Goal: Task Accomplishment & Management: Manage account settings

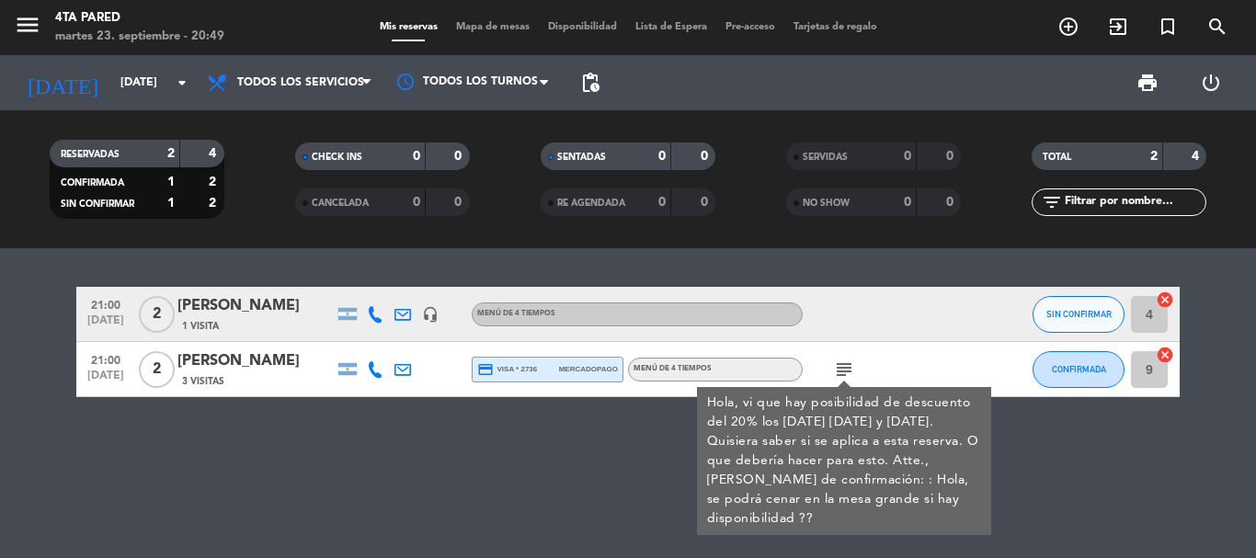
click at [478, 460] on div "21:00 [DATE] 2 [PERSON_NAME] 1 Visita headset_mic Menú de 4 tiempos SIN CONFIRM…" at bounding box center [628, 403] width 1256 height 310
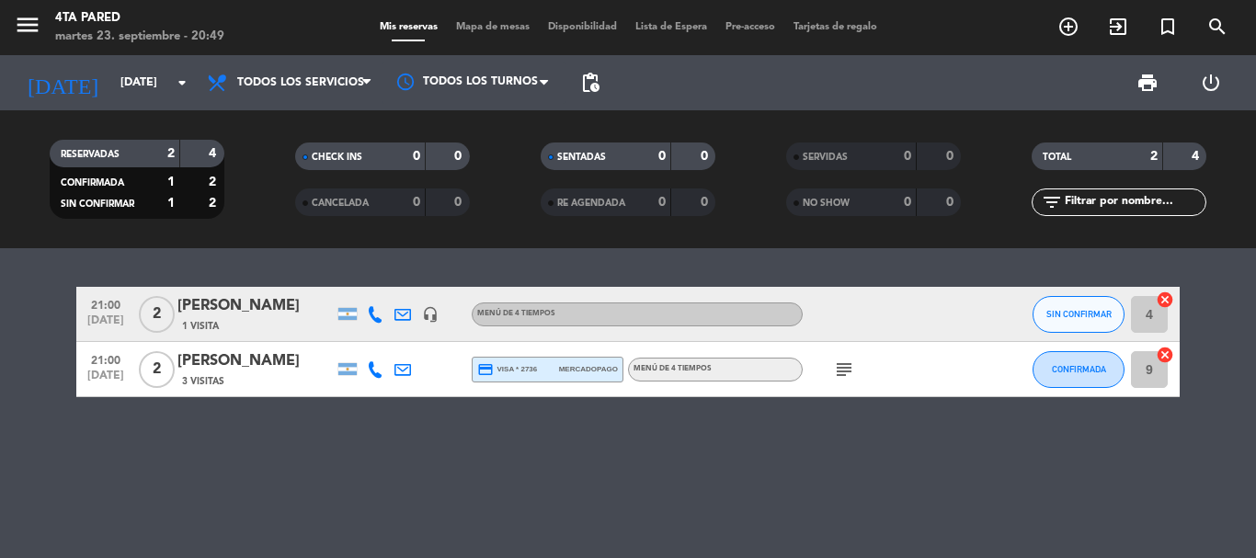
click at [834, 368] on icon "subject" at bounding box center [844, 369] width 22 height 22
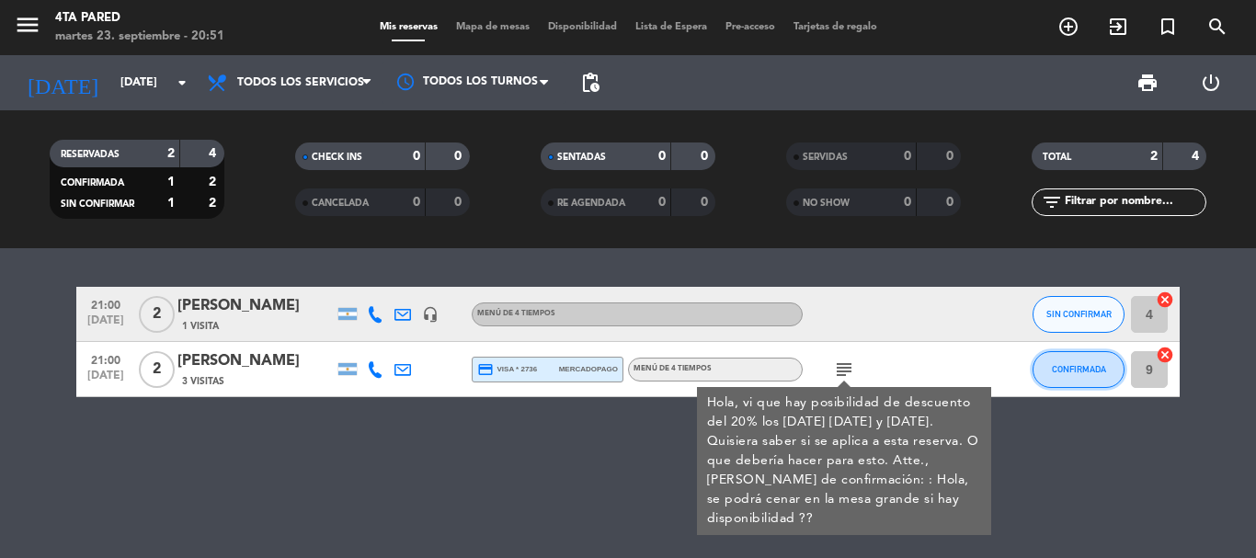
click at [1072, 360] on button "CONFIRMADA" at bounding box center [1078, 369] width 92 height 37
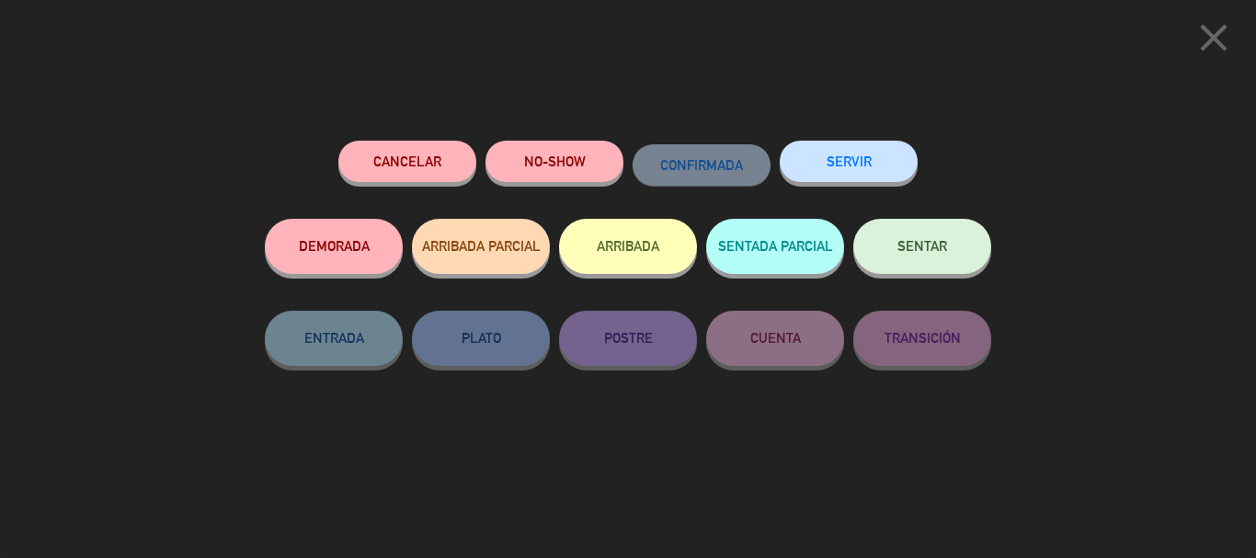
click at [878, 180] on button "SERVIR" at bounding box center [848, 161] width 138 height 41
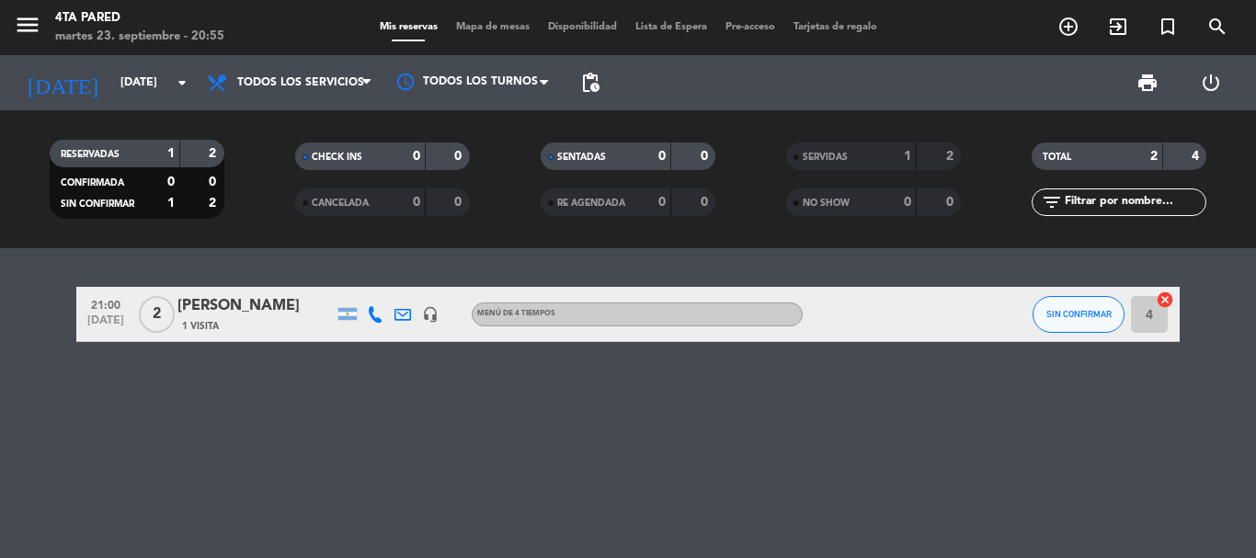
click at [80, 399] on div "21:00 [DATE] 2 [PERSON_NAME] 1 Visita headset_mic Menú de 4 tiempos SIN CONFIRM…" at bounding box center [628, 403] width 1256 height 310
drag, startPoint x: 343, startPoint y: 410, endPoint x: 1207, endPoint y: 409, distance: 864.1
click at [711, 408] on div "21:00 [DATE] 2 [PERSON_NAME] 1 Visita headset_mic Menú de 4 tiempos SIN CONFIRM…" at bounding box center [628, 403] width 1256 height 310
drag, startPoint x: 1078, startPoint y: 415, endPoint x: 1066, endPoint y: 346, distance: 70.9
click at [1075, 402] on div "21:00 [DATE] 2 [PERSON_NAME] 1 Visita headset_mic Menú de 4 tiempos SIN CONFIRM…" at bounding box center [628, 403] width 1256 height 310
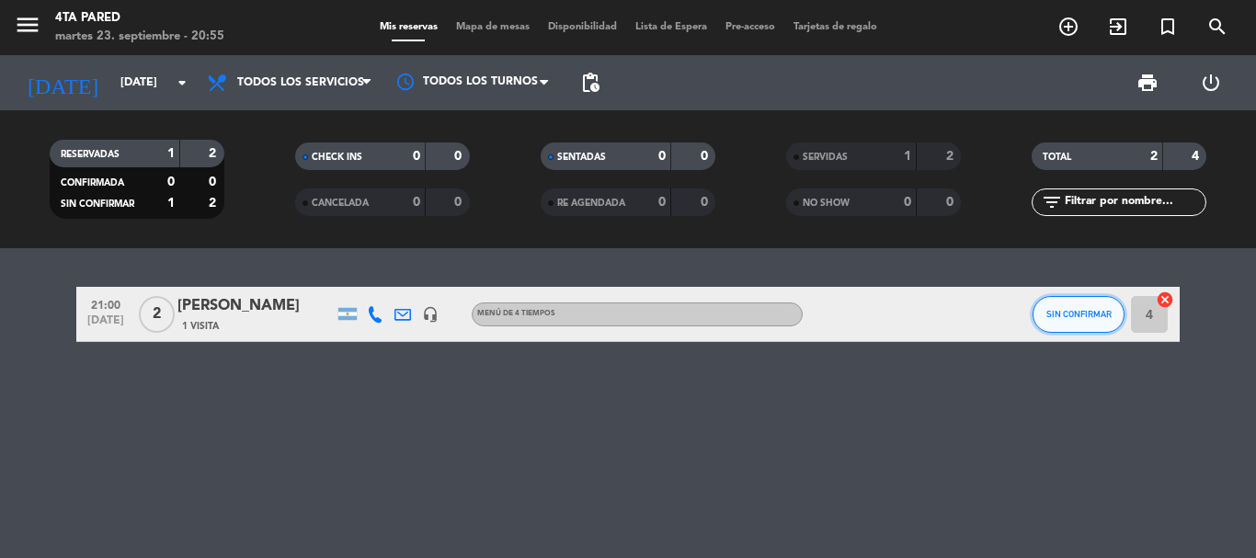
click at [1068, 328] on button "SIN CONFIRMAR" at bounding box center [1078, 314] width 92 height 37
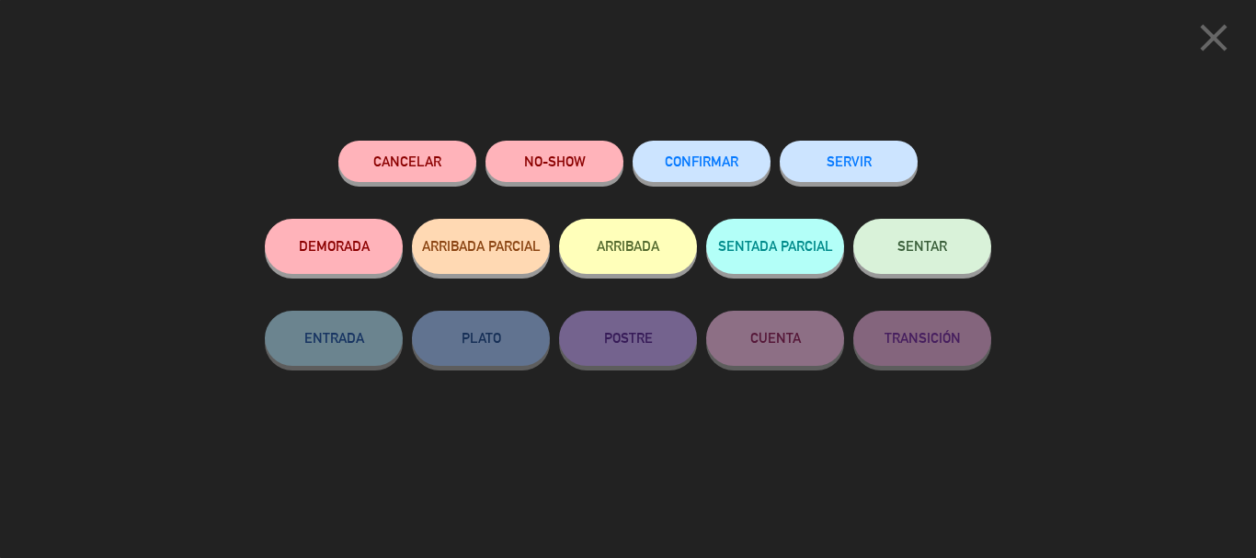
click at [865, 167] on button "SERVIR" at bounding box center [848, 161] width 138 height 41
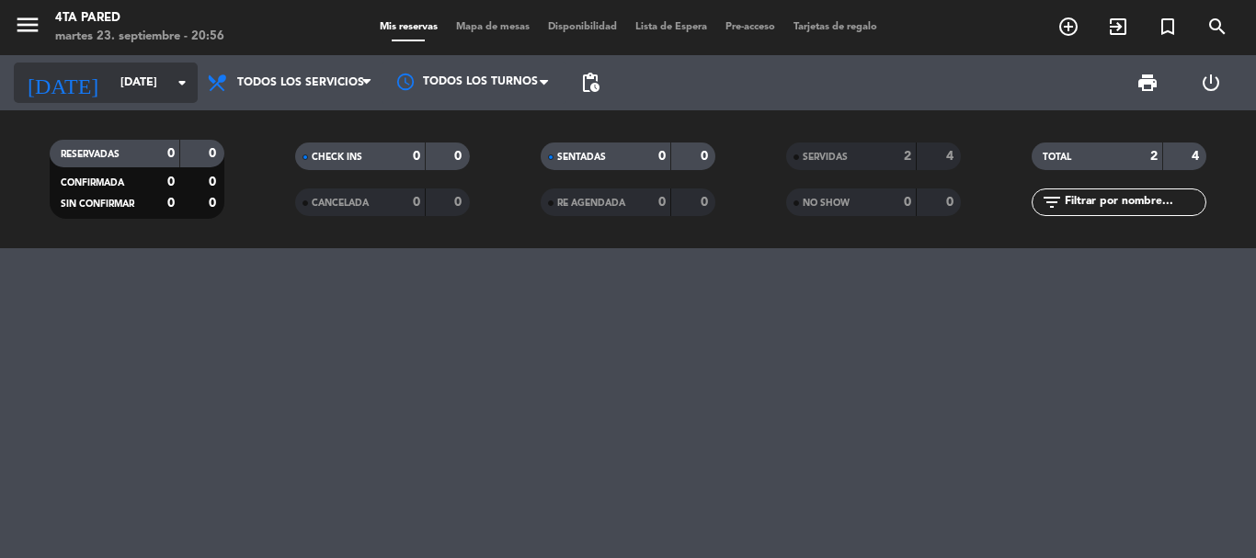
click at [150, 80] on input "[DATE]" at bounding box center [188, 82] width 155 height 31
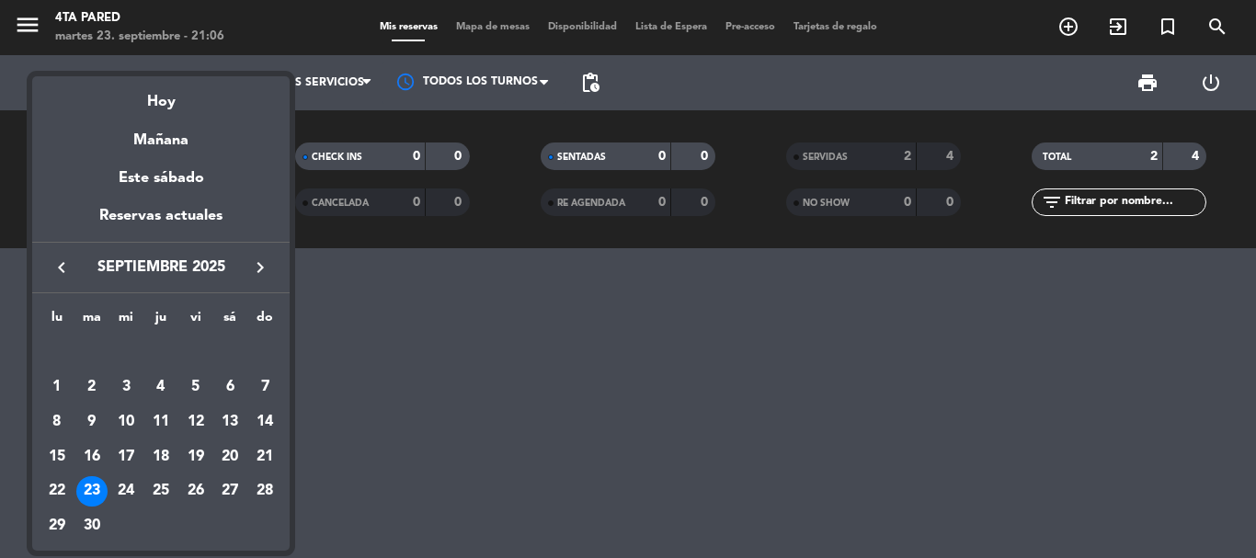
drag, startPoint x: 802, startPoint y: 502, endPoint x: 712, endPoint y: 405, distance: 131.4
click at [795, 495] on div at bounding box center [628, 279] width 1256 height 558
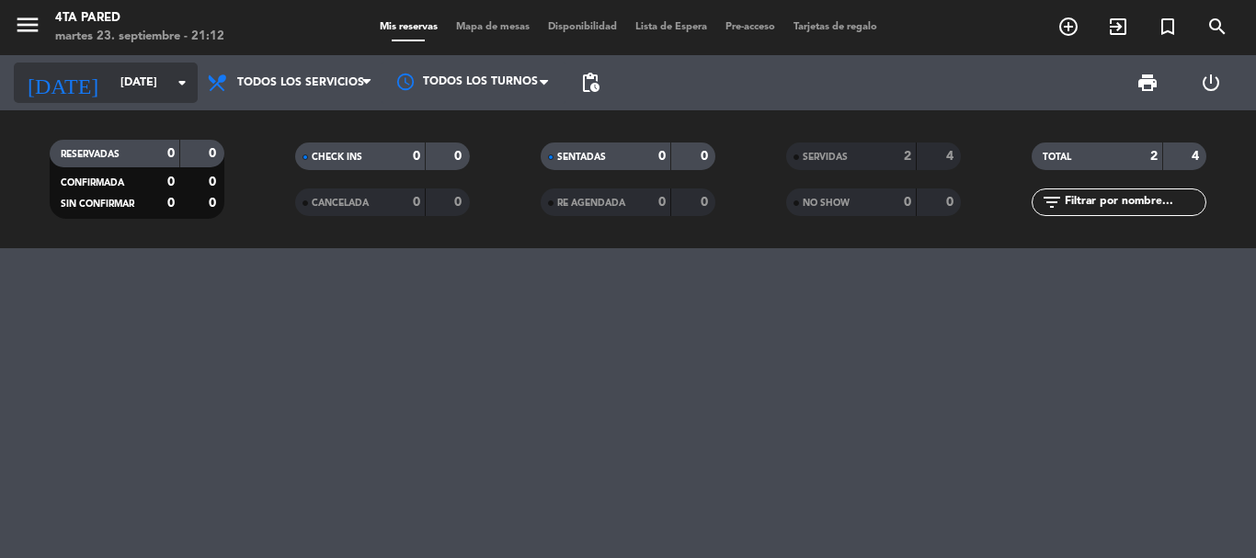
click at [122, 67] on input "[DATE]" at bounding box center [188, 82] width 155 height 31
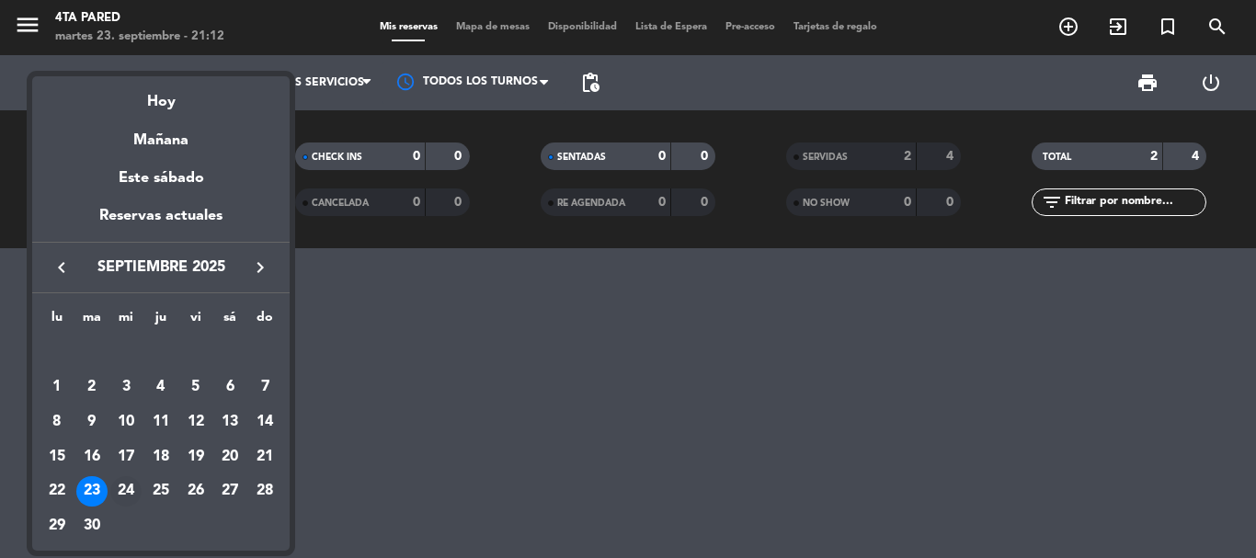
click at [125, 492] on div "24" at bounding box center [125, 491] width 31 height 31
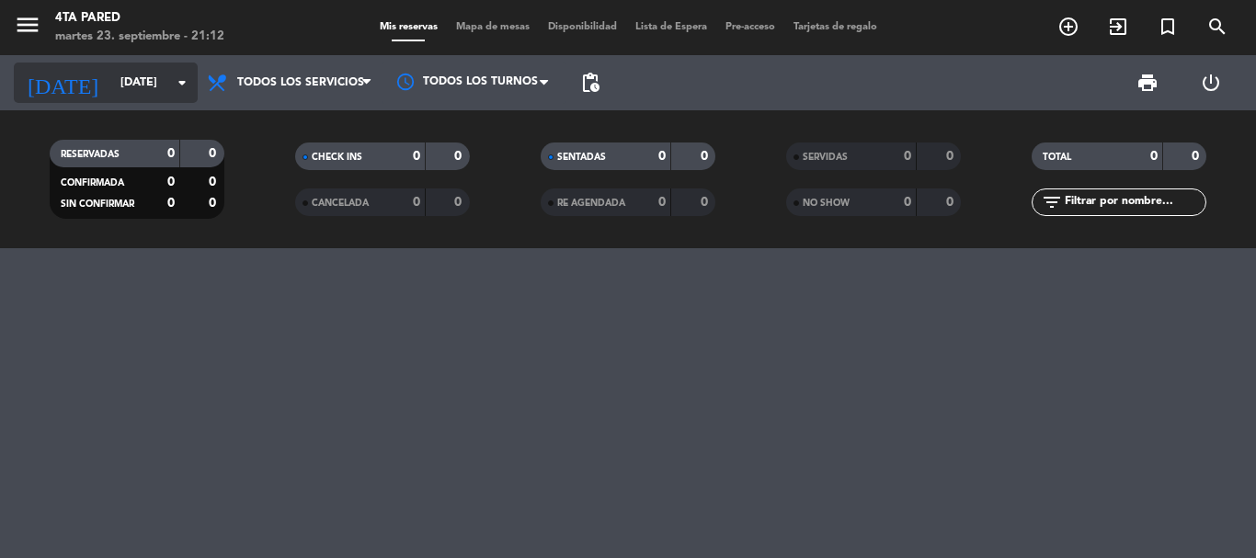
click at [154, 74] on input "[DATE]" at bounding box center [188, 82] width 155 height 31
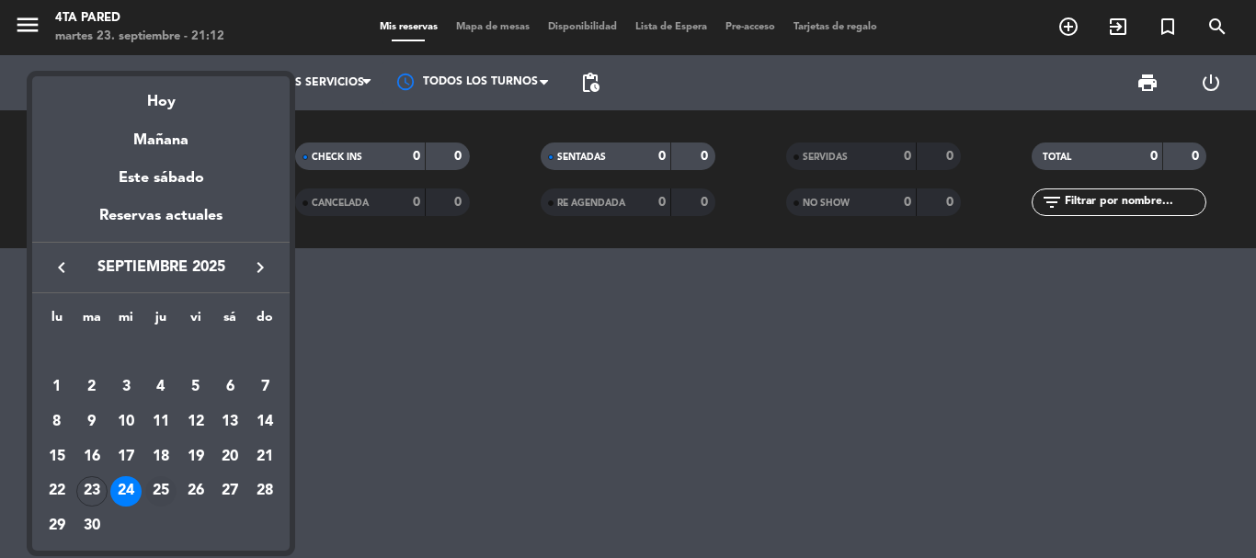
click at [164, 491] on div "25" at bounding box center [160, 491] width 31 height 31
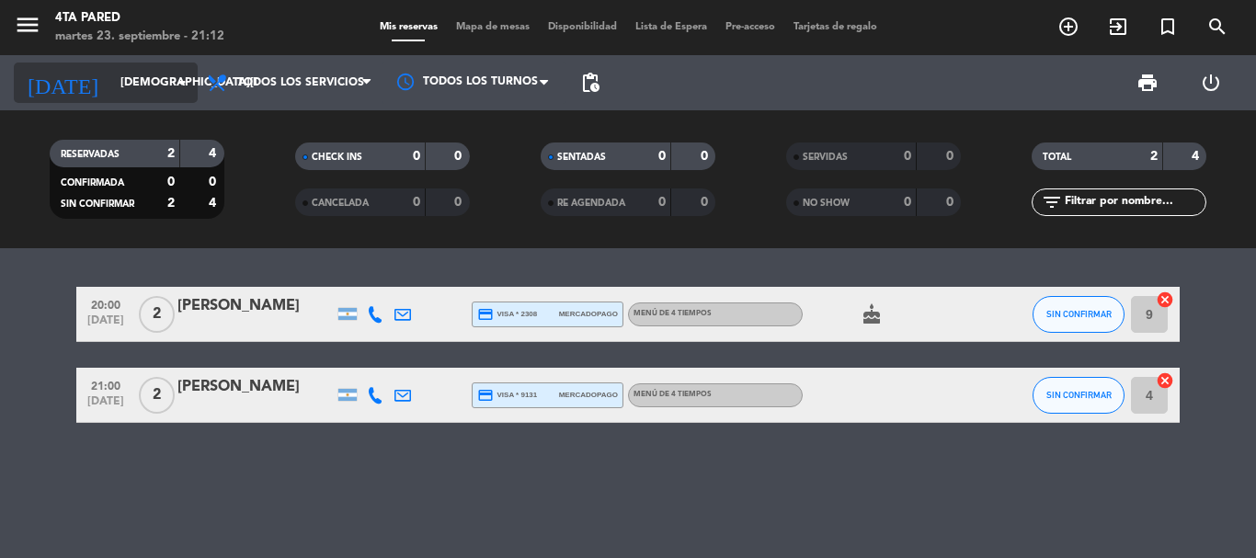
click at [188, 89] on icon "arrow_drop_down" at bounding box center [182, 83] width 22 height 22
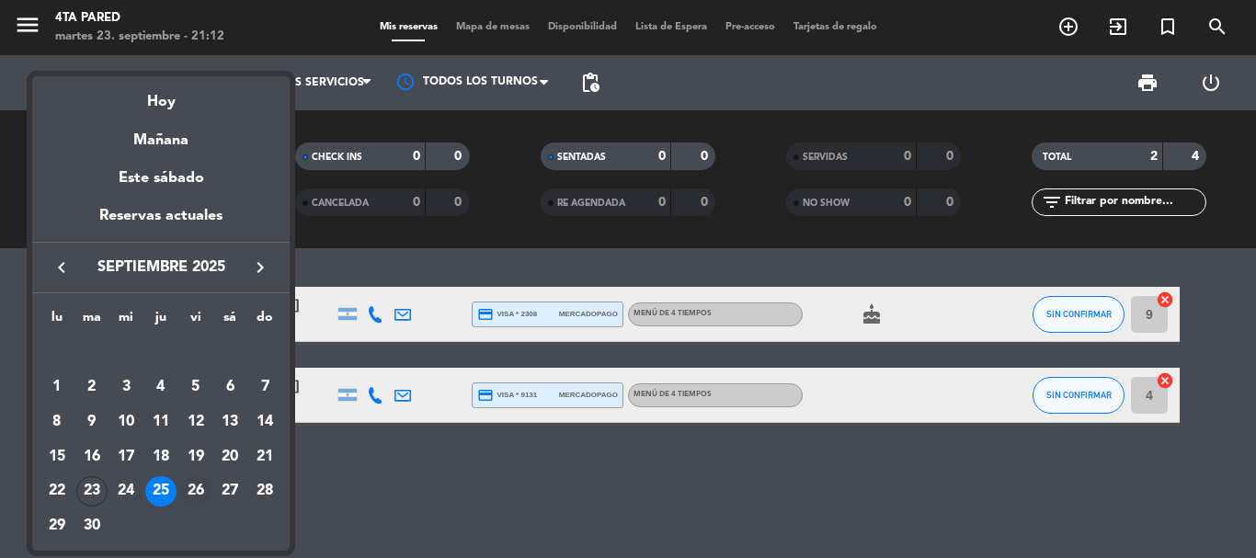
click at [196, 499] on div "26" at bounding box center [195, 491] width 31 height 31
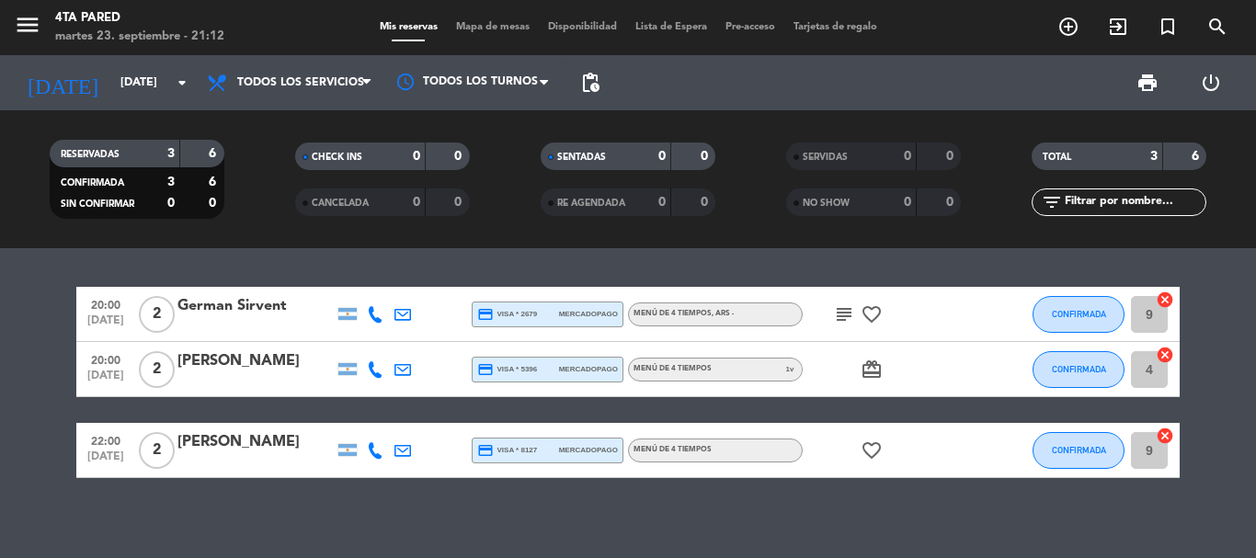
click at [849, 313] on icon "subject" at bounding box center [844, 314] width 22 height 22
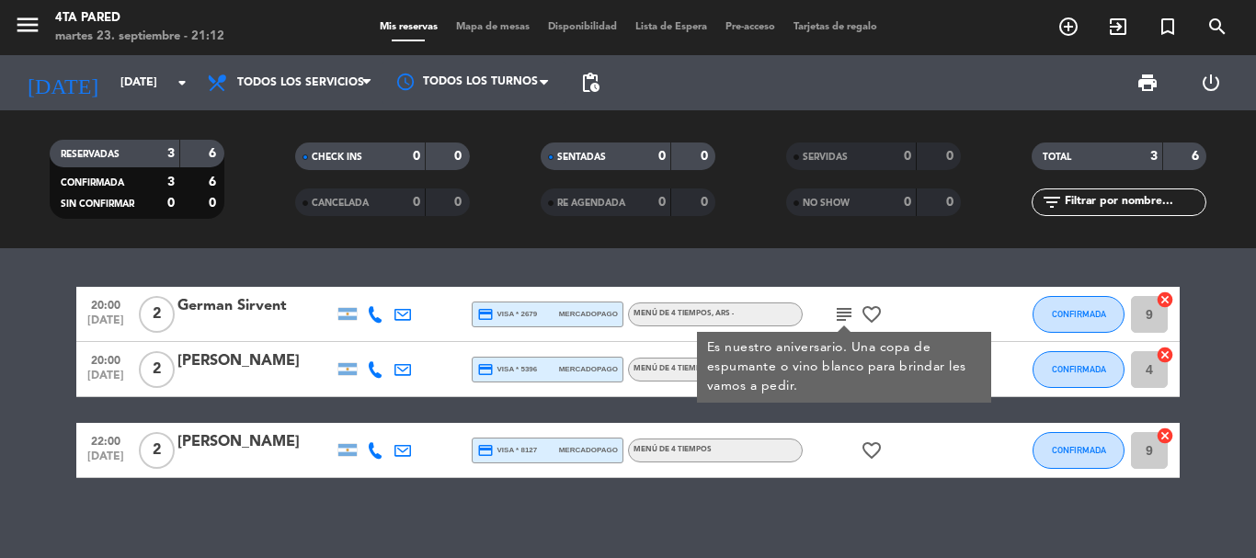
click at [849, 313] on icon "subject" at bounding box center [844, 314] width 22 height 22
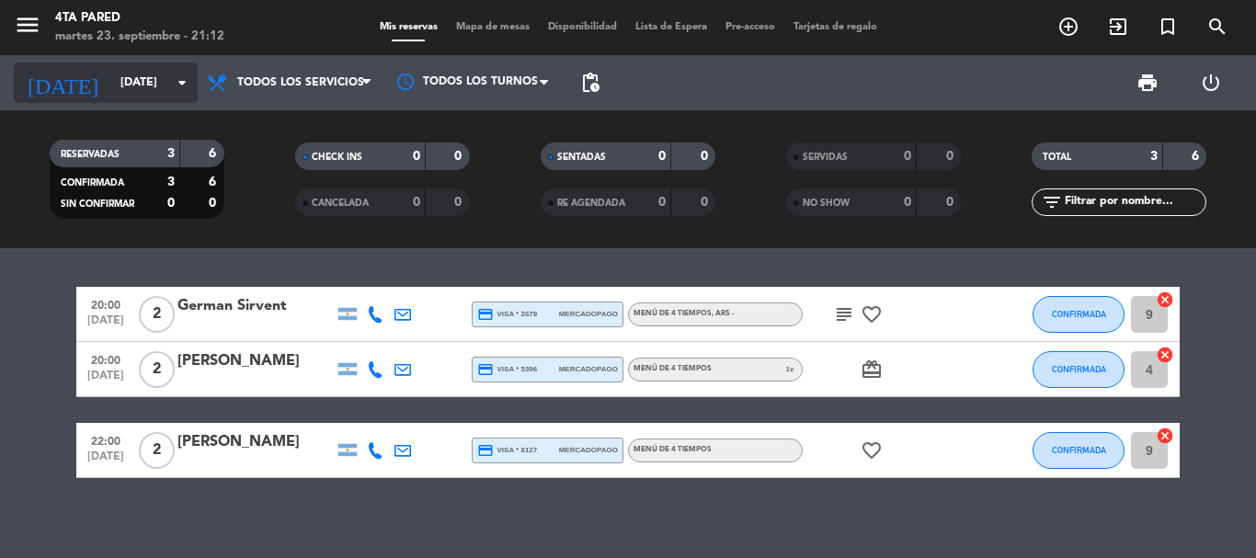
click at [164, 68] on input "[DATE]" at bounding box center [188, 82] width 155 height 31
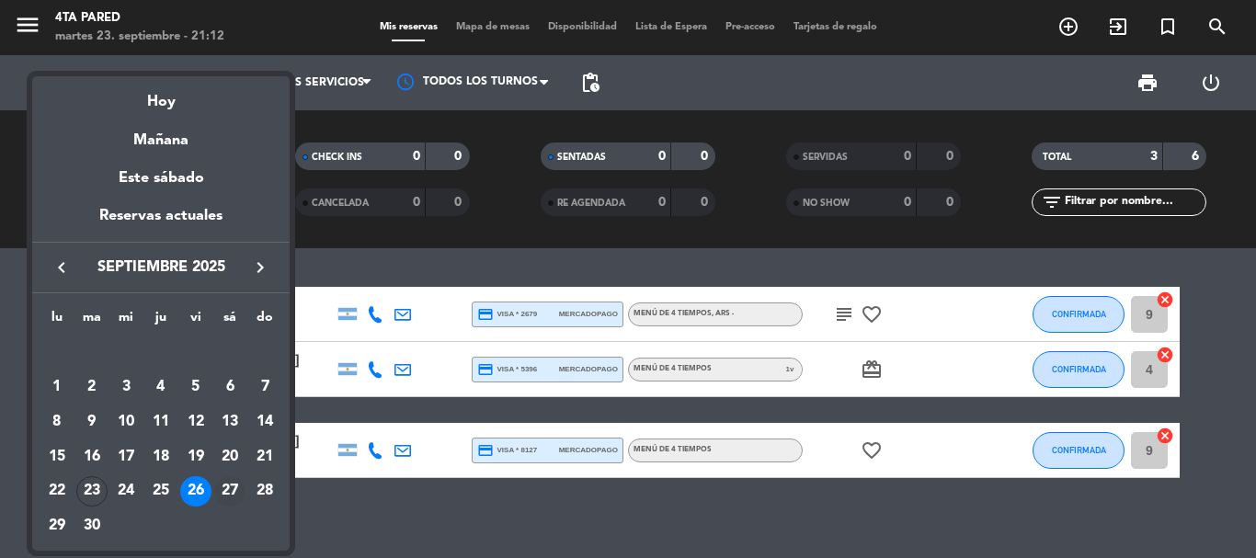
click at [231, 481] on div "27" at bounding box center [229, 491] width 31 height 31
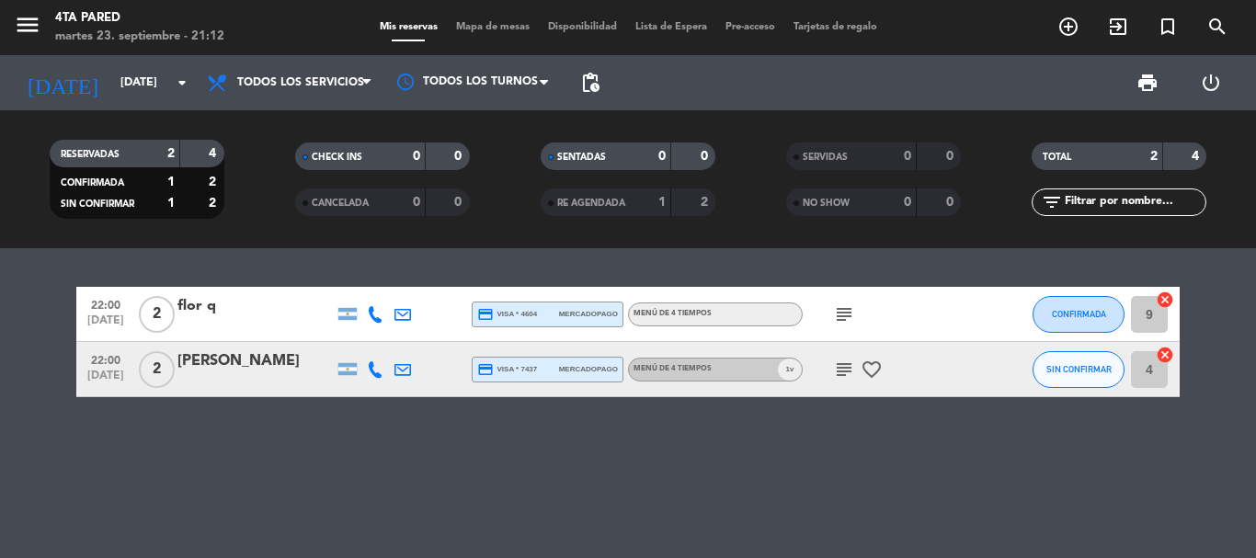
click at [849, 371] on icon "subject" at bounding box center [844, 369] width 22 height 22
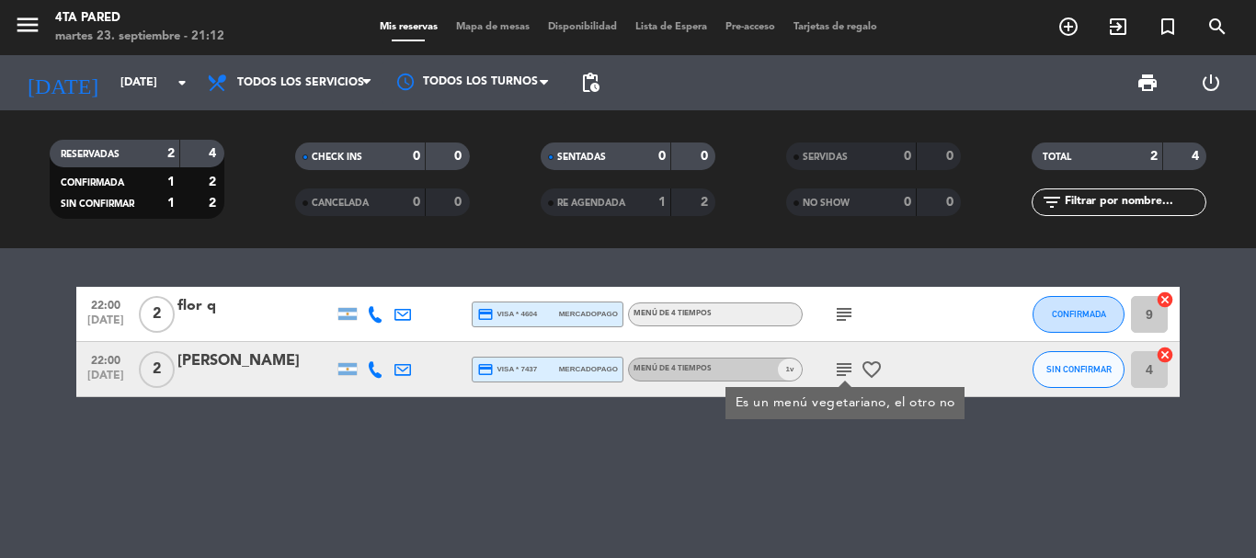
click at [849, 371] on icon "subject" at bounding box center [844, 369] width 22 height 22
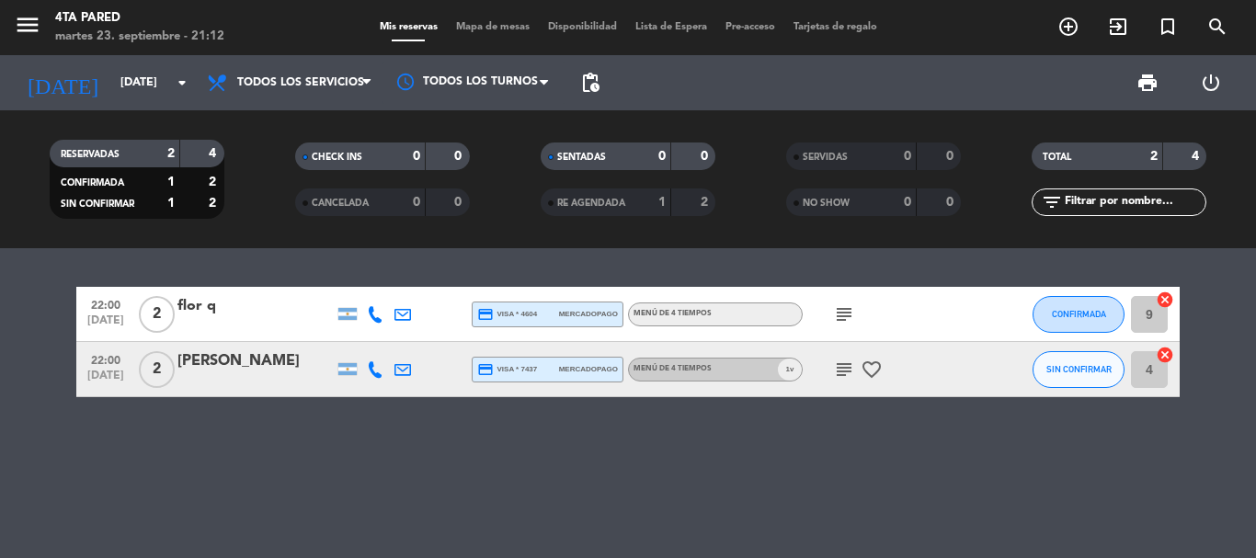
click at [841, 310] on icon "subject" at bounding box center [844, 314] width 22 height 22
click at [154, 83] on input "[DATE]" at bounding box center [188, 82] width 155 height 31
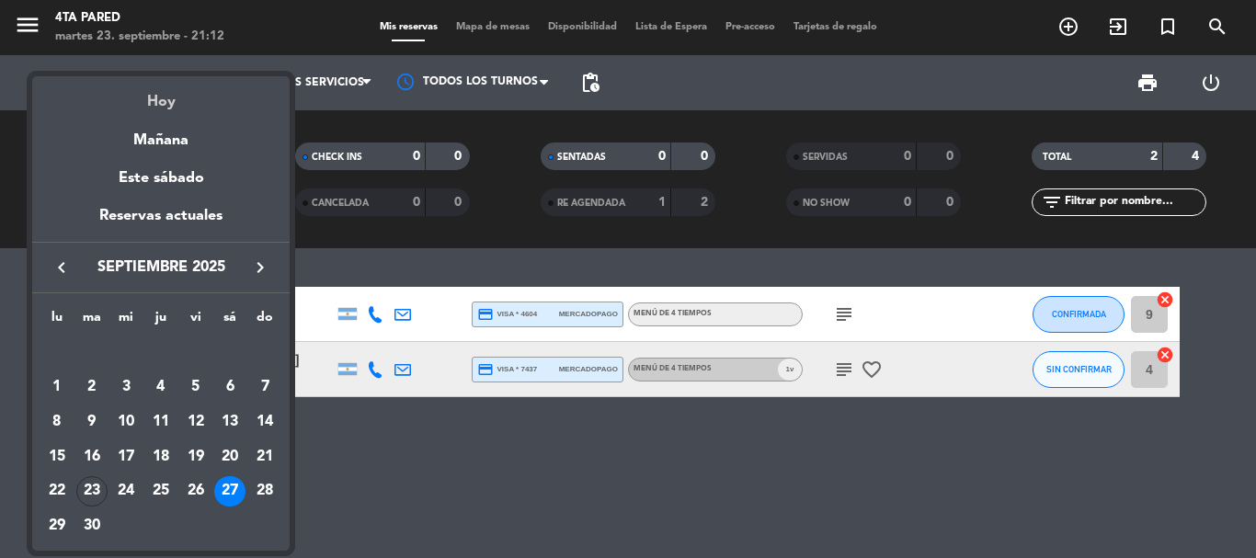
click at [171, 102] on div "Hoy" at bounding box center [160, 95] width 257 height 38
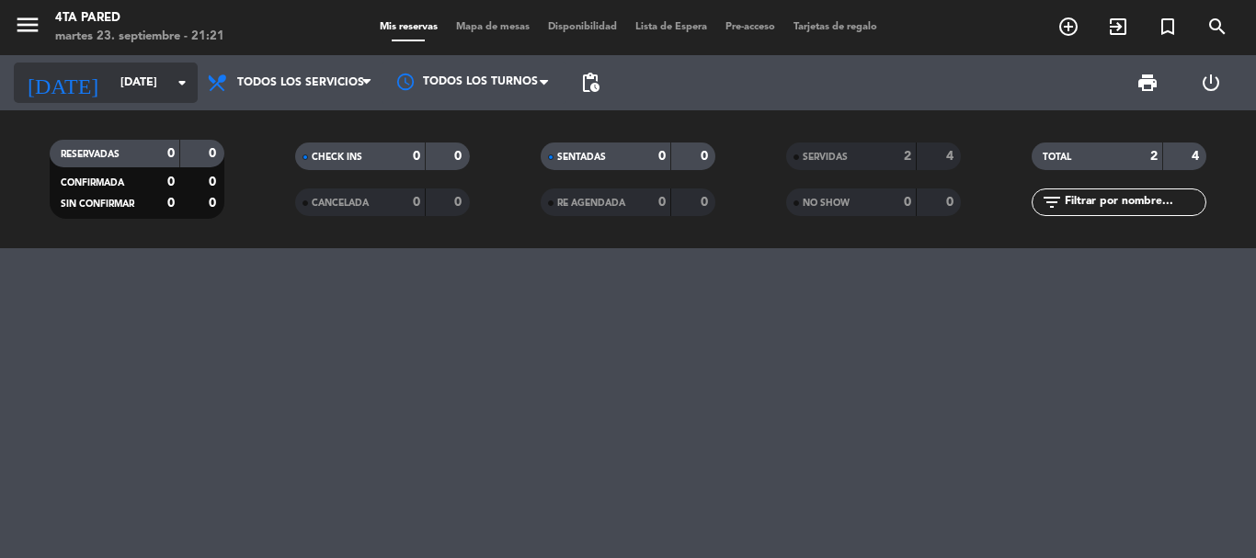
click at [179, 100] on div "[DATE] [DATE] arrow_drop_down" at bounding box center [106, 83] width 184 height 40
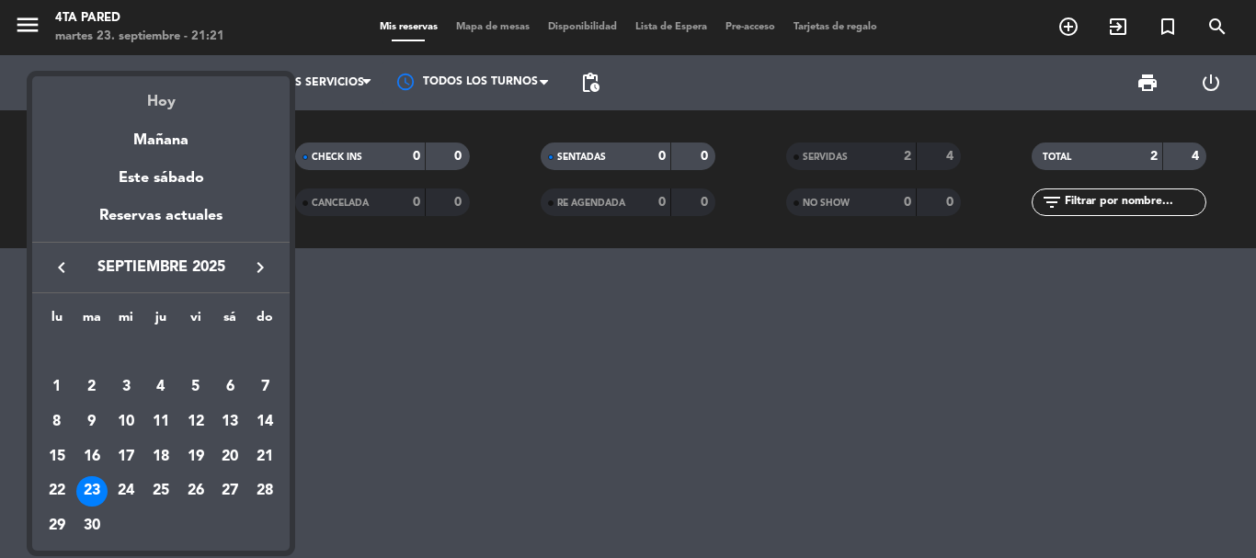
click at [162, 82] on div "Hoy" at bounding box center [160, 95] width 257 height 38
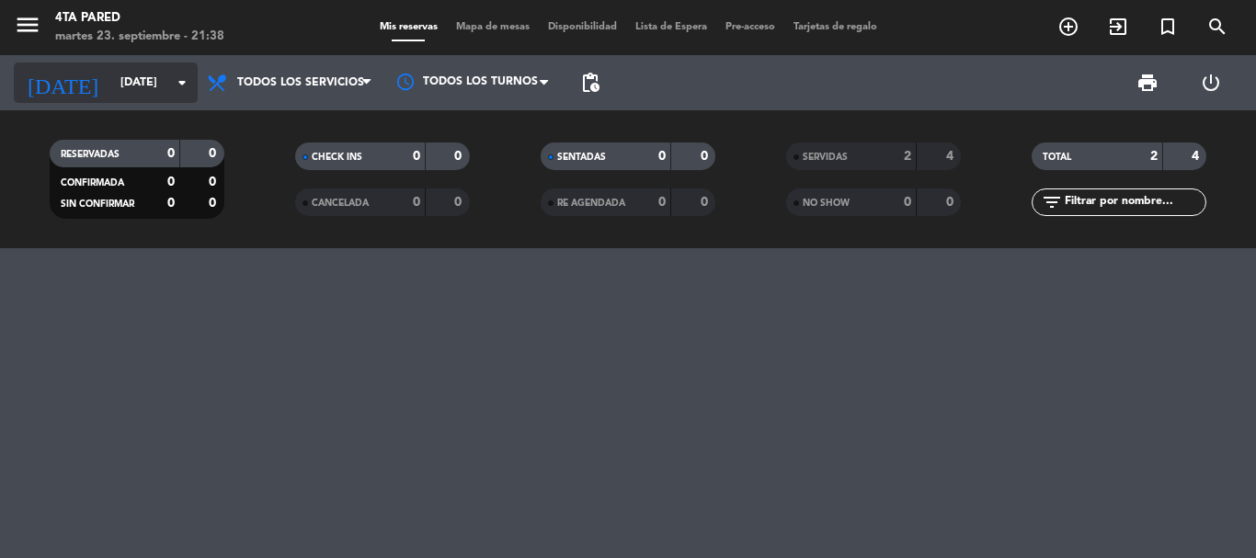
click at [174, 89] on icon "arrow_drop_down" at bounding box center [182, 83] width 22 height 22
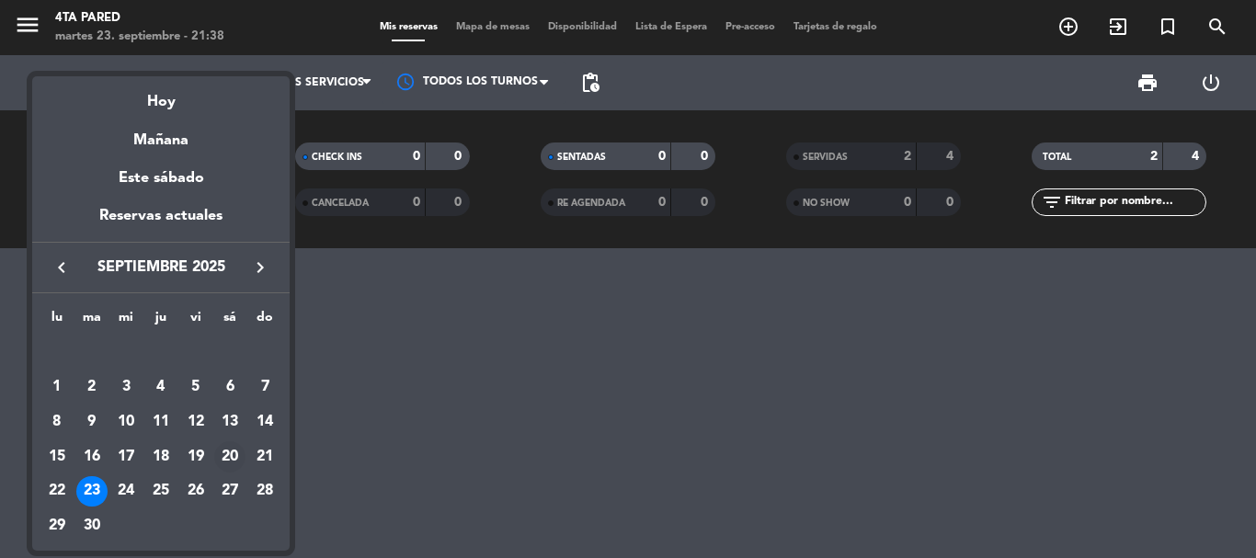
click at [233, 456] on div "20" at bounding box center [229, 456] width 31 height 31
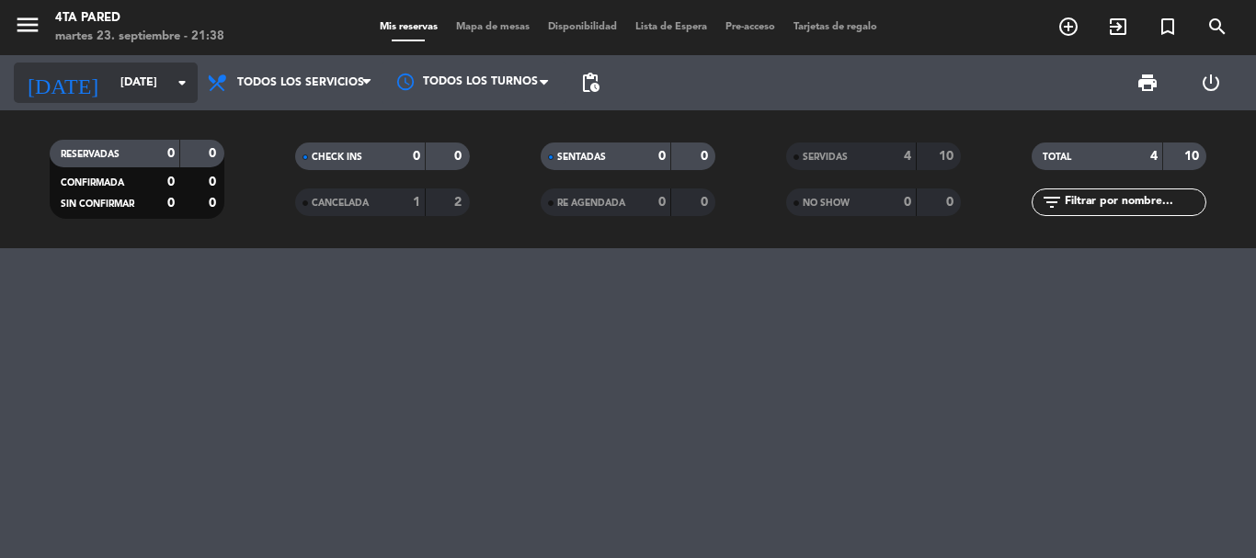
click at [184, 87] on icon "arrow_drop_down" at bounding box center [182, 83] width 22 height 22
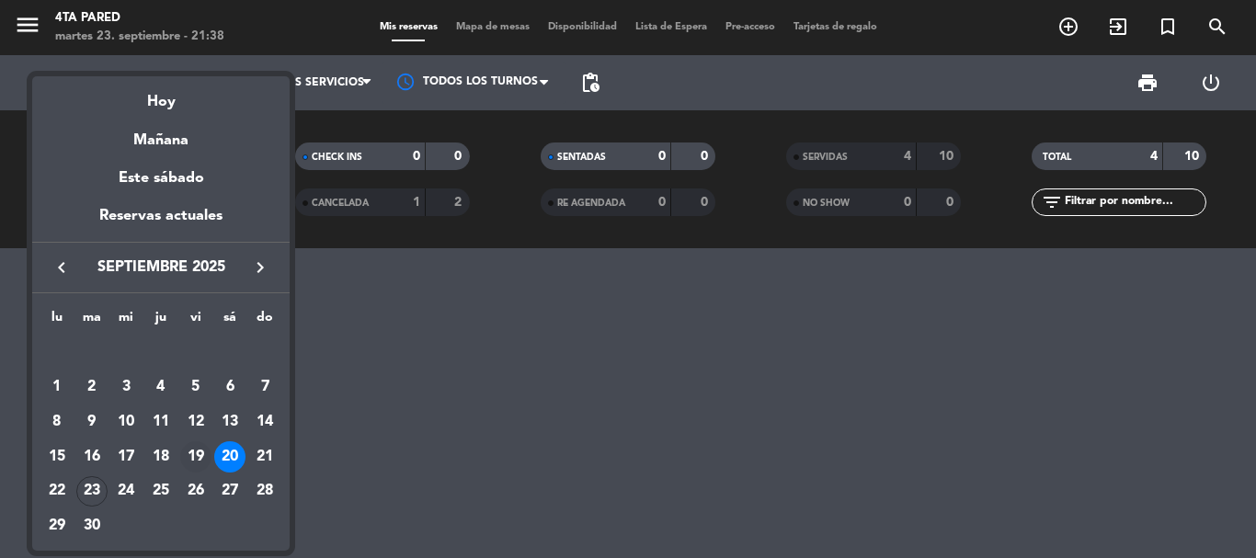
click at [190, 455] on div "19" at bounding box center [195, 456] width 31 height 31
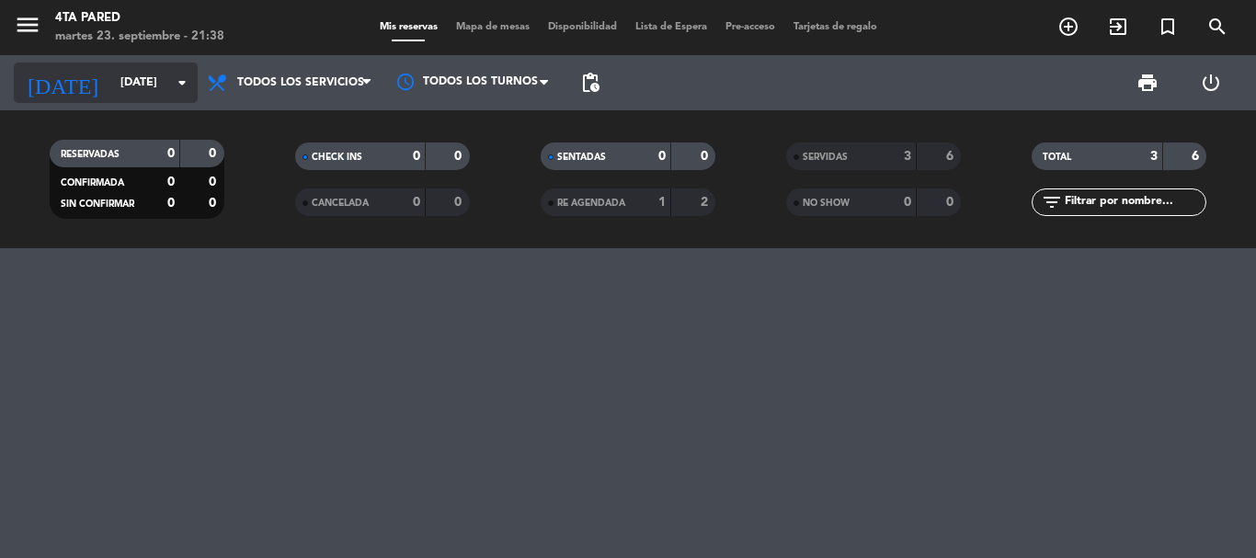
click at [176, 85] on icon "arrow_drop_down" at bounding box center [182, 83] width 22 height 22
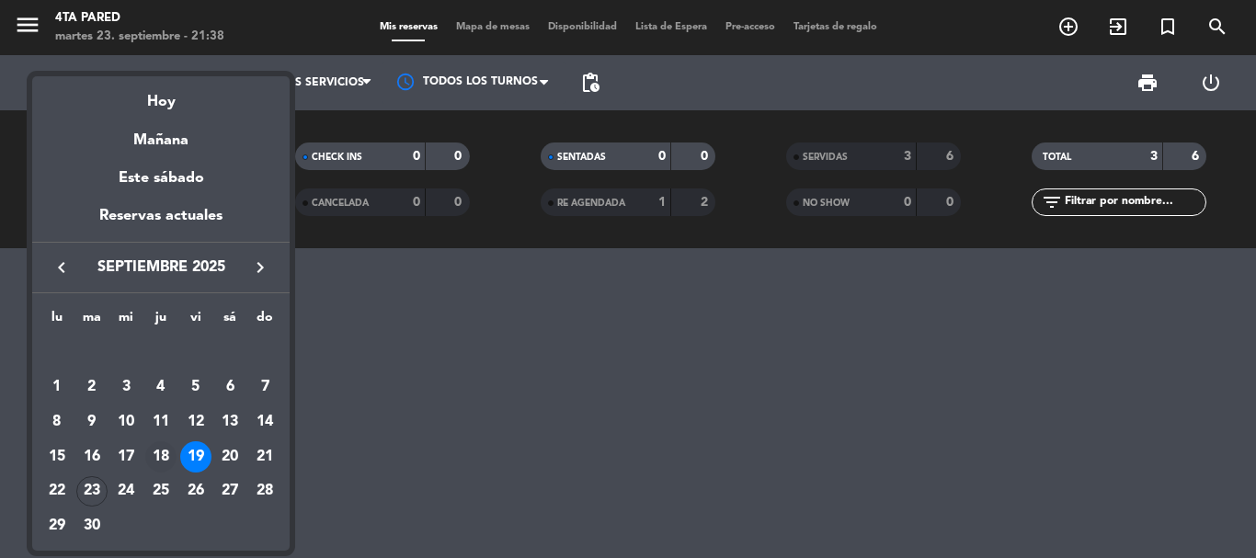
click at [162, 453] on div "18" at bounding box center [160, 456] width 31 height 31
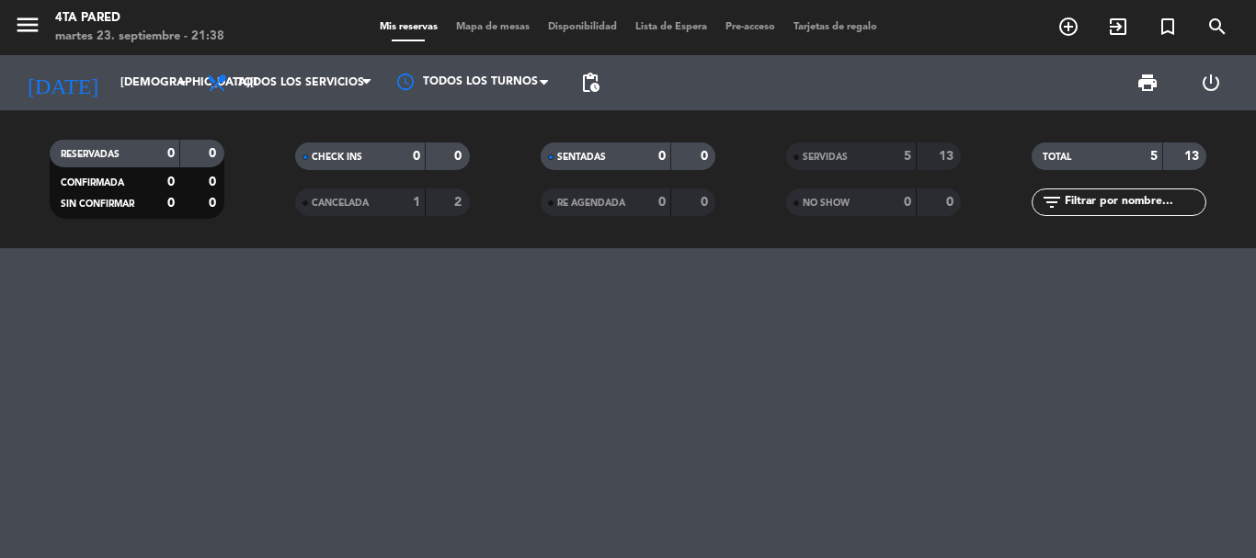
click at [877, 159] on div "5" at bounding box center [893, 156] width 37 height 21
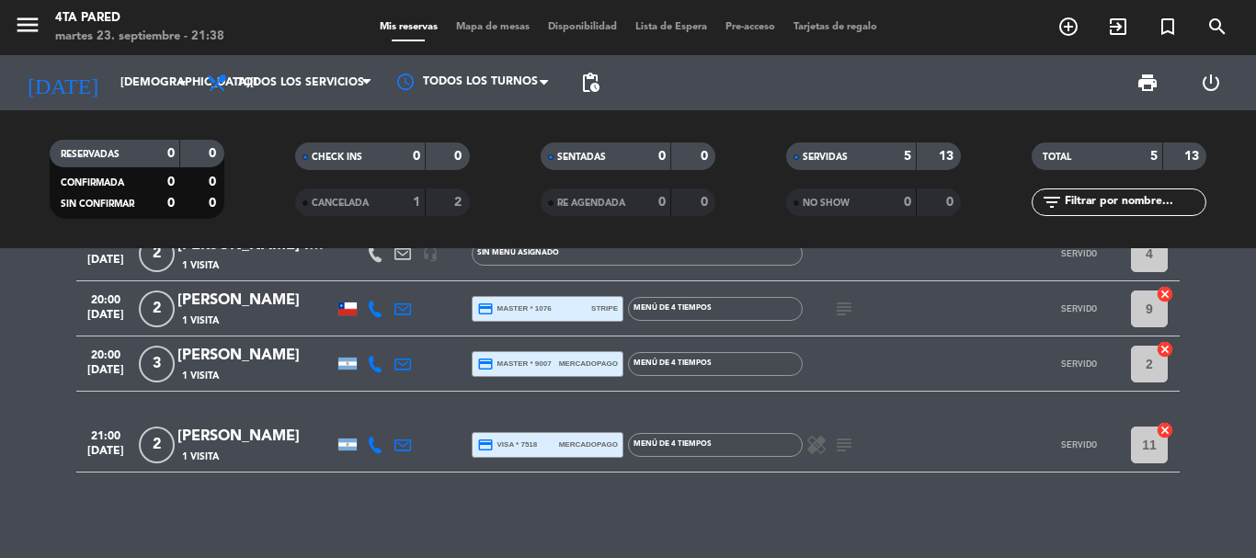
scroll to position [122, 0]
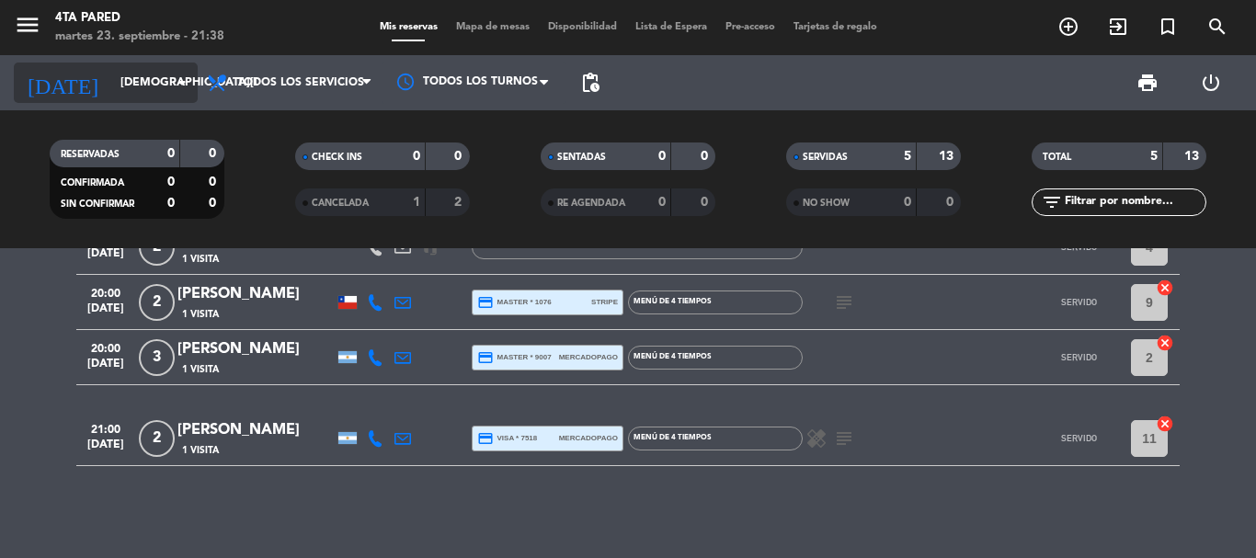
click at [149, 71] on input "[DEMOGRAPHIC_DATA][DATE]" at bounding box center [188, 82] width 155 height 31
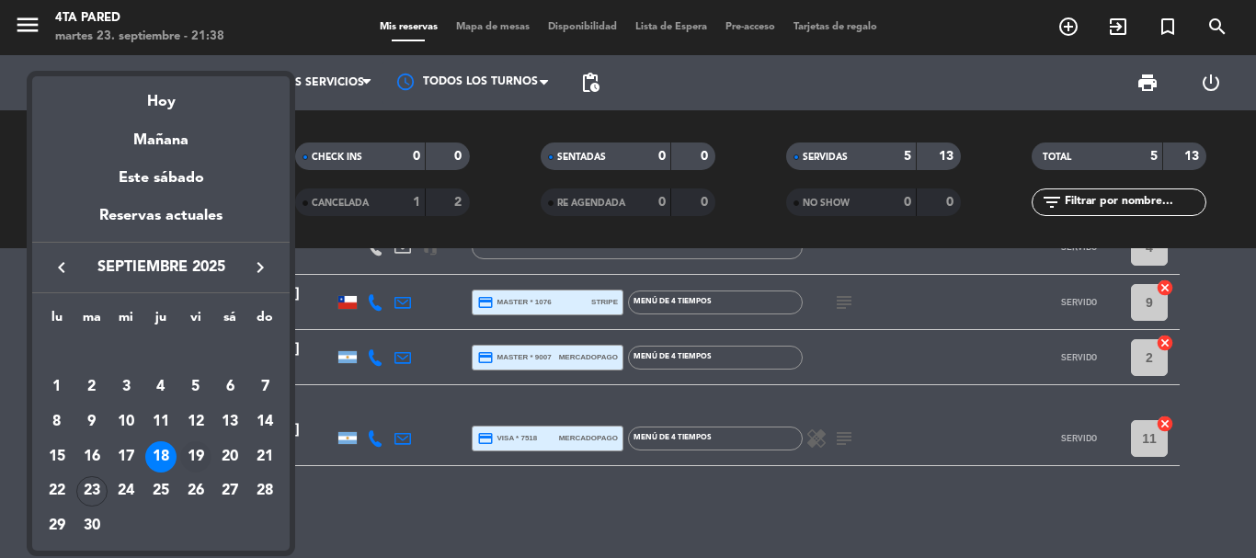
click at [199, 453] on div "19" at bounding box center [195, 456] width 31 height 31
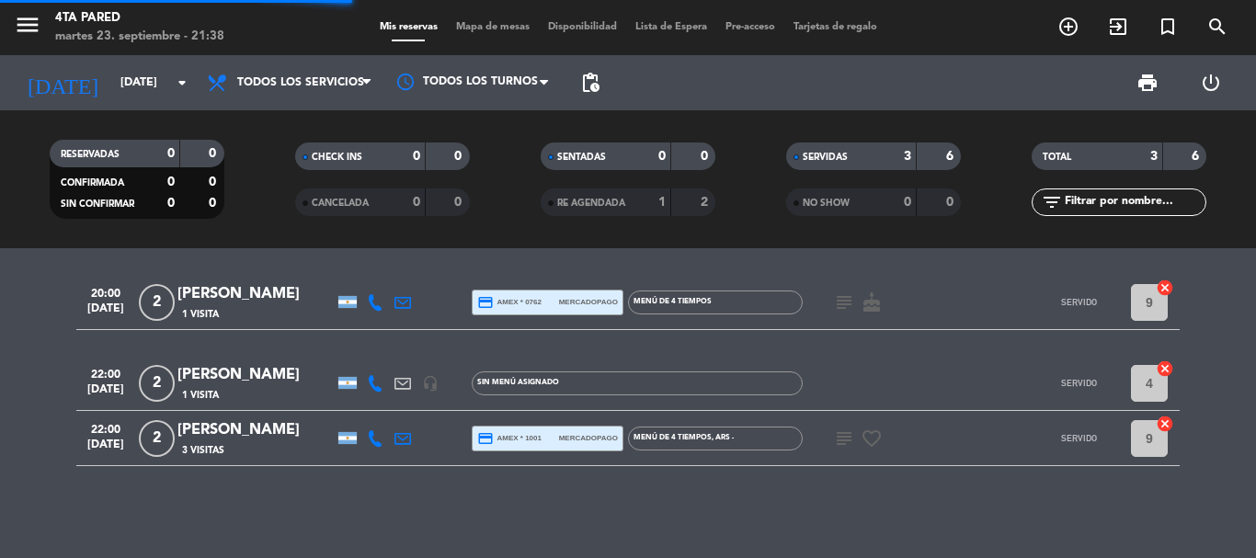
scroll to position [12, 0]
click at [214, 432] on div "[PERSON_NAME]" at bounding box center [255, 430] width 156 height 24
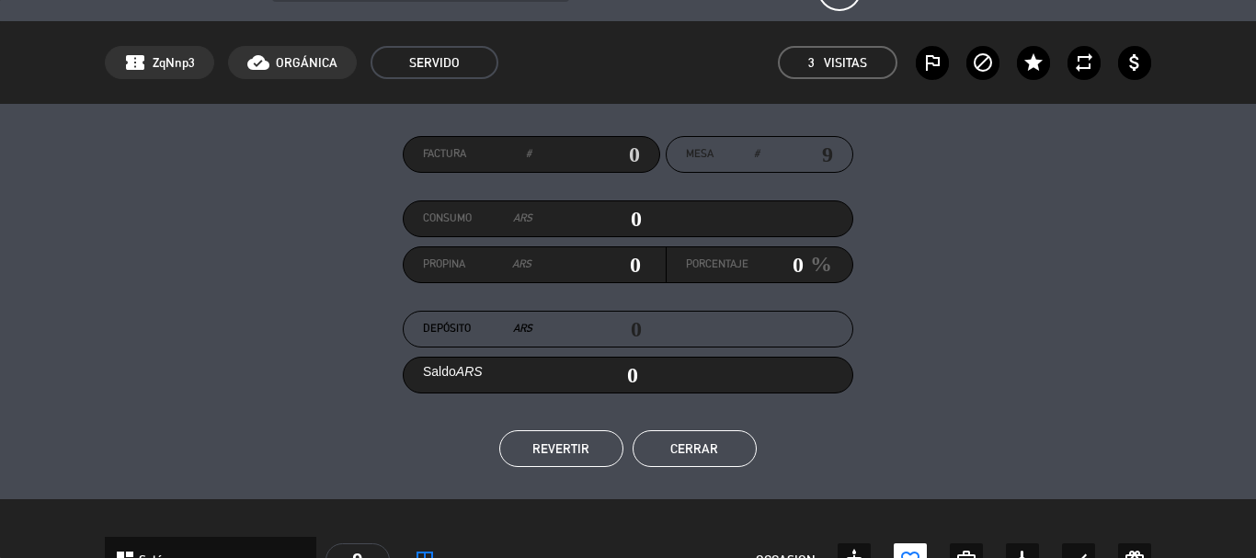
scroll to position [0, 0]
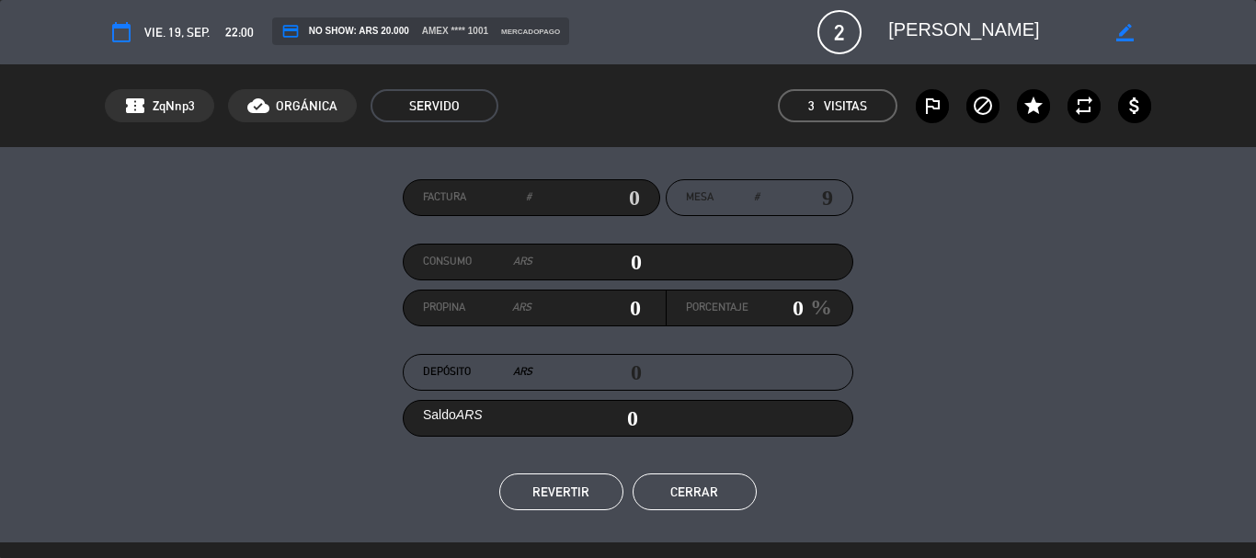
click at [711, 492] on button "Cerrar" at bounding box center [694, 491] width 124 height 37
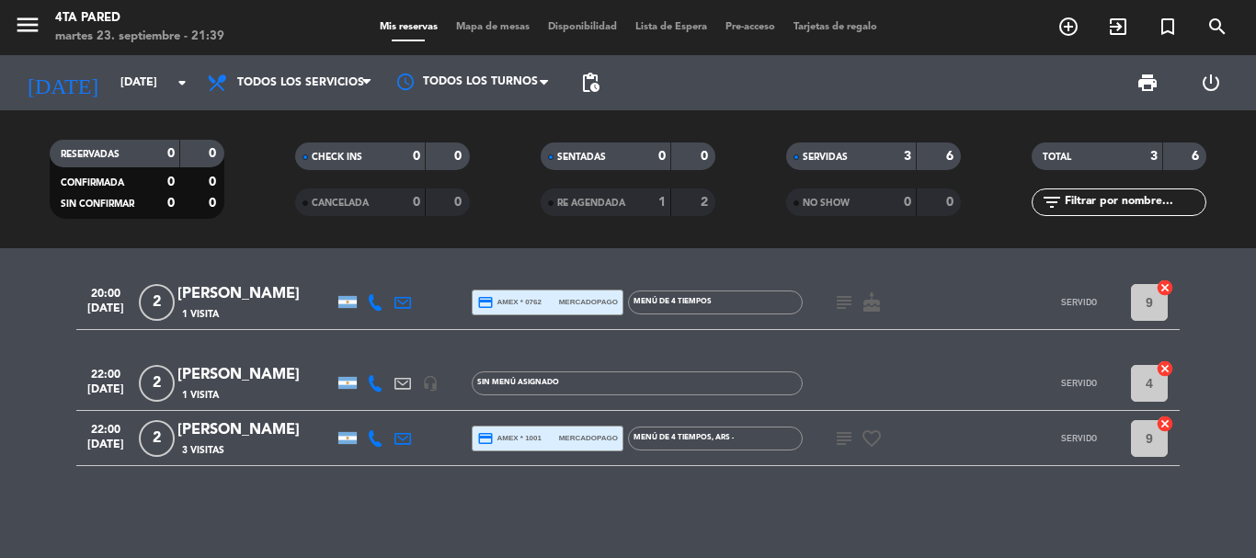
drag, startPoint x: 934, startPoint y: 161, endPoint x: 671, endPoint y: 210, distance: 267.5
click at [870, 179] on div "SERVIDAS 3 6" at bounding box center [873, 165] width 245 height 46
drag, startPoint x: 619, startPoint y: 161, endPoint x: 591, endPoint y: 161, distance: 27.6
click at [614, 161] on div "SENTADAS" at bounding box center [587, 156] width 85 height 21
click at [344, 174] on div "CHECK INS 0 0" at bounding box center [381, 165] width 245 height 46
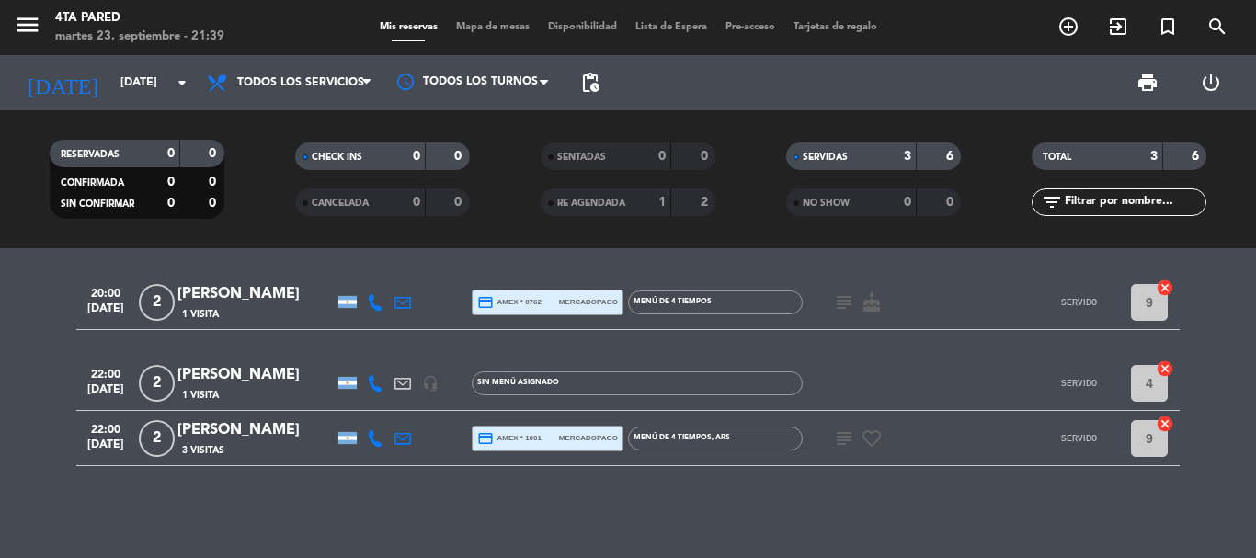
click at [358, 154] on span "CHECK INS" at bounding box center [337, 157] width 51 height 9
click at [848, 146] on div "SERVIDAS" at bounding box center [833, 156] width 85 height 21
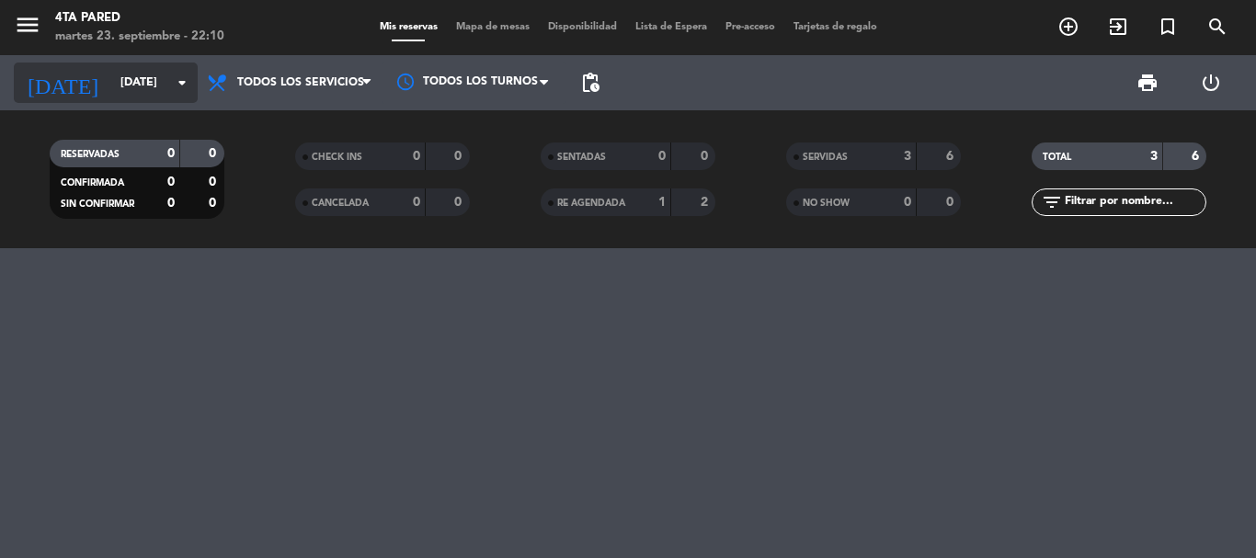
click at [132, 90] on input "[DATE]" at bounding box center [188, 82] width 155 height 31
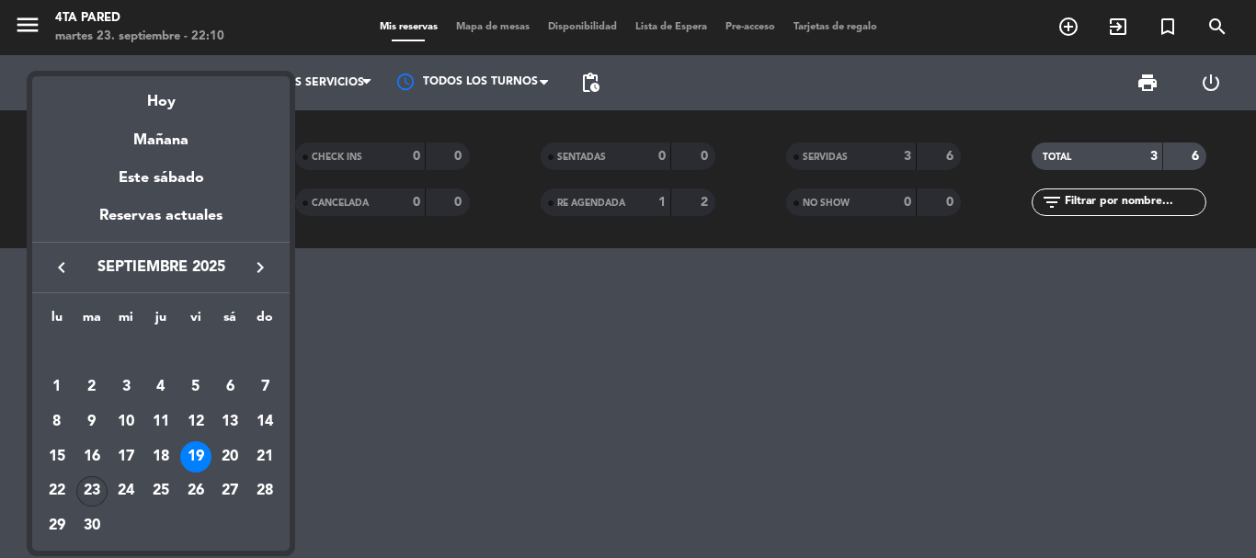
click at [89, 491] on div "23" at bounding box center [91, 491] width 31 height 31
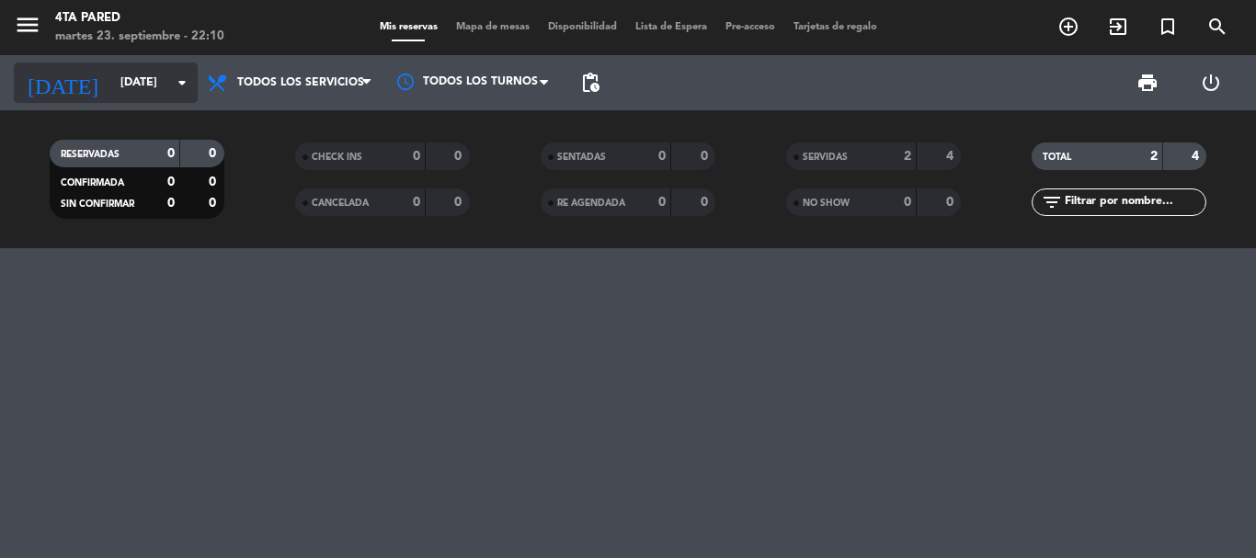
click at [149, 89] on input "[DATE]" at bounding box center [188, 82] width 155 height 31
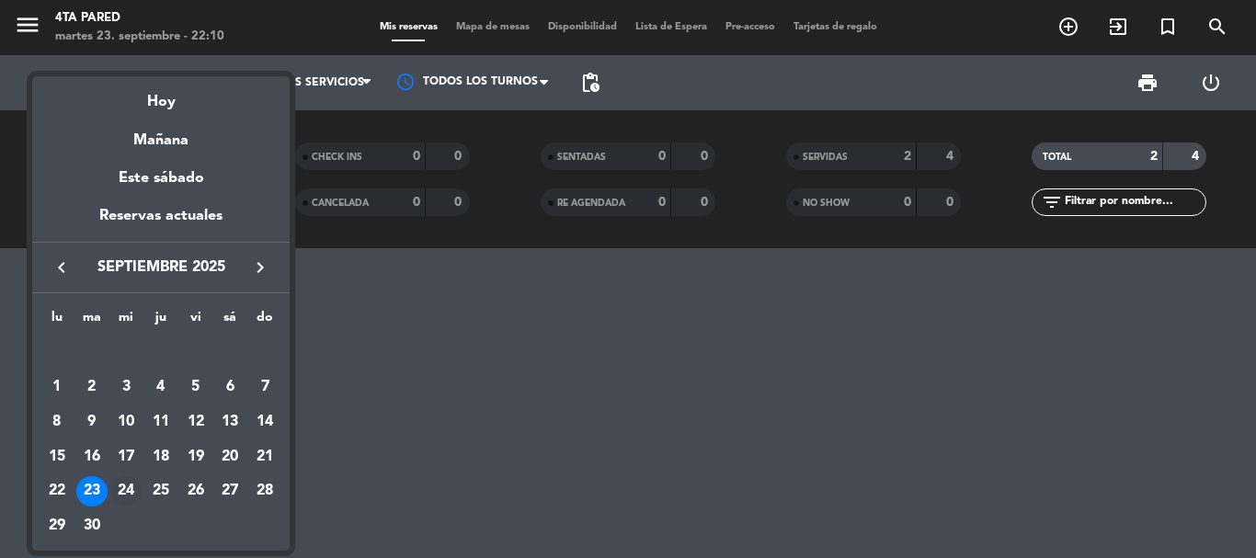
click at [121, 495] on div "24" at bounding box center [125, 491] width 31 height 31
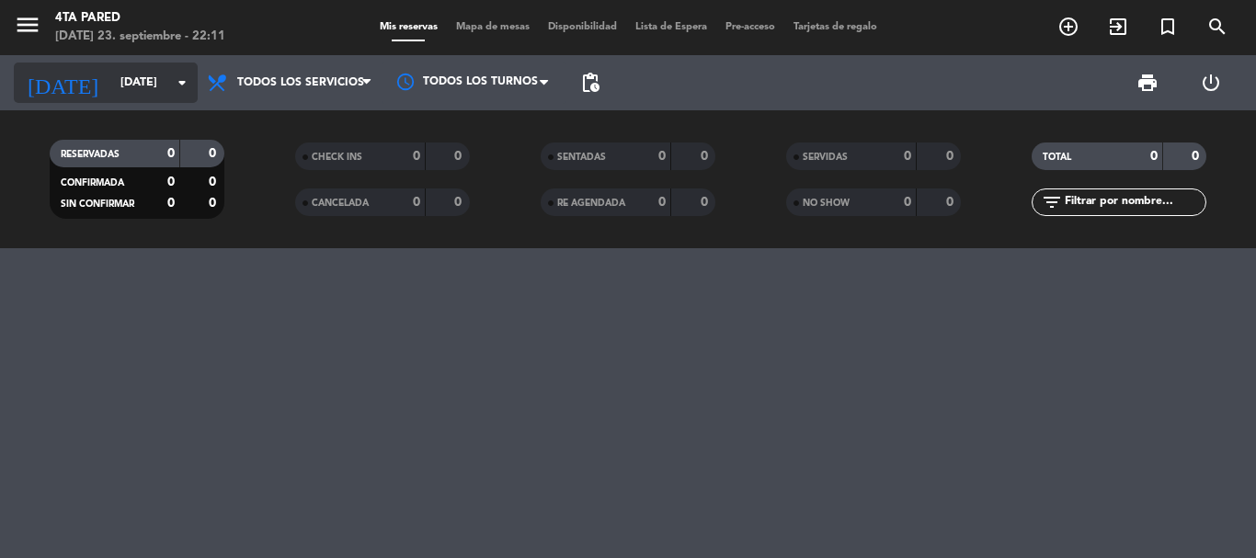
click at [155, 86] on input "[DATE]" at bounding box center [188, 82] width 155 height 31
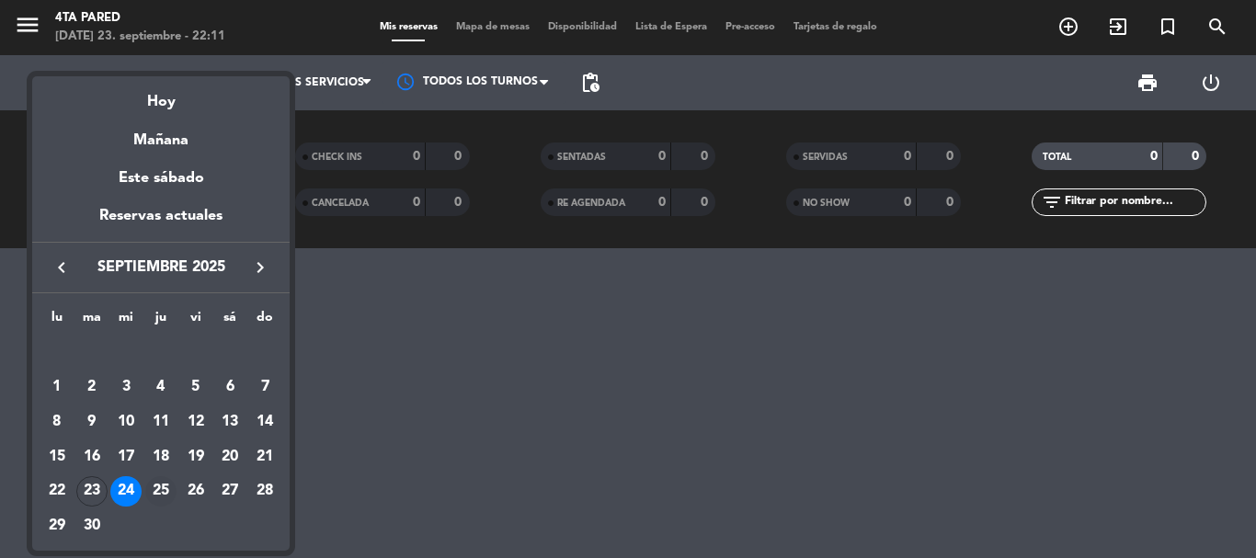
click at [157, 496] on div "25" at bounding box center [160, 491] width 31 height 31
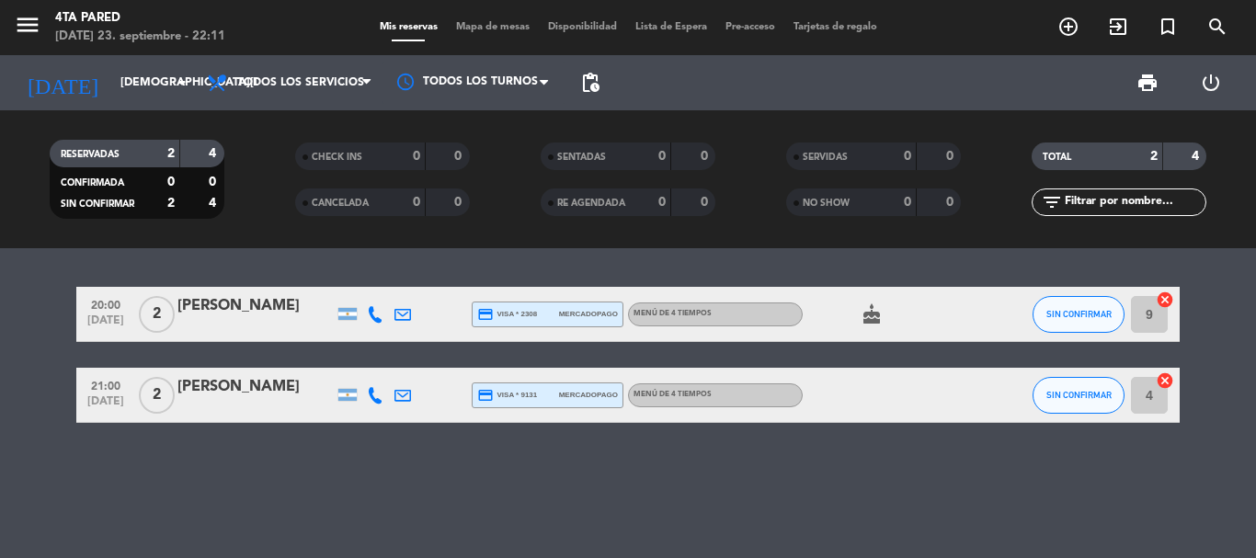
click at [877, 301] on div "cake" at bounding box center [884, 314] width 165 height 54
click at [870, 302] on div "cake" at bounding box center [884, 314] width 165 height 54
click at [766, 516] on div "20:00 [DATE] 2 [PERSON_NAME] credit_card visa * 2308 mercadopago Menú de 4 tiem…" at bounding box center [628, 403] width 1256 height 310
click at [111, 88] on input "[DEMOGRAPHIC_DATA][DATE]" at bounding box center [188, 82] width 155 height 31
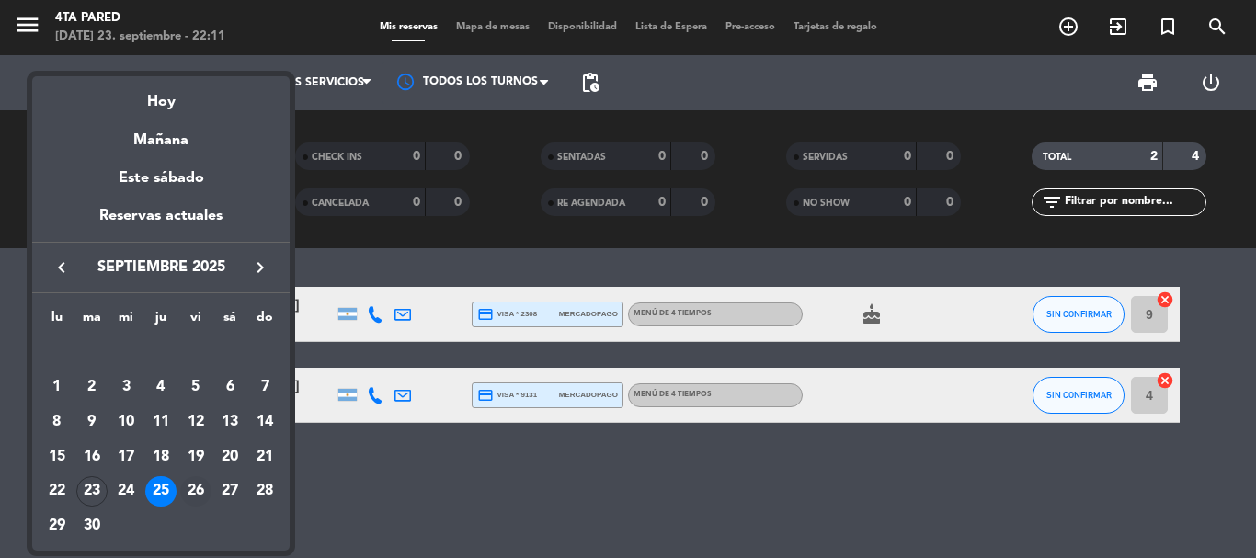
click at [186, 484] on div "26" at bounding box center [195, 491] width 31 height 31
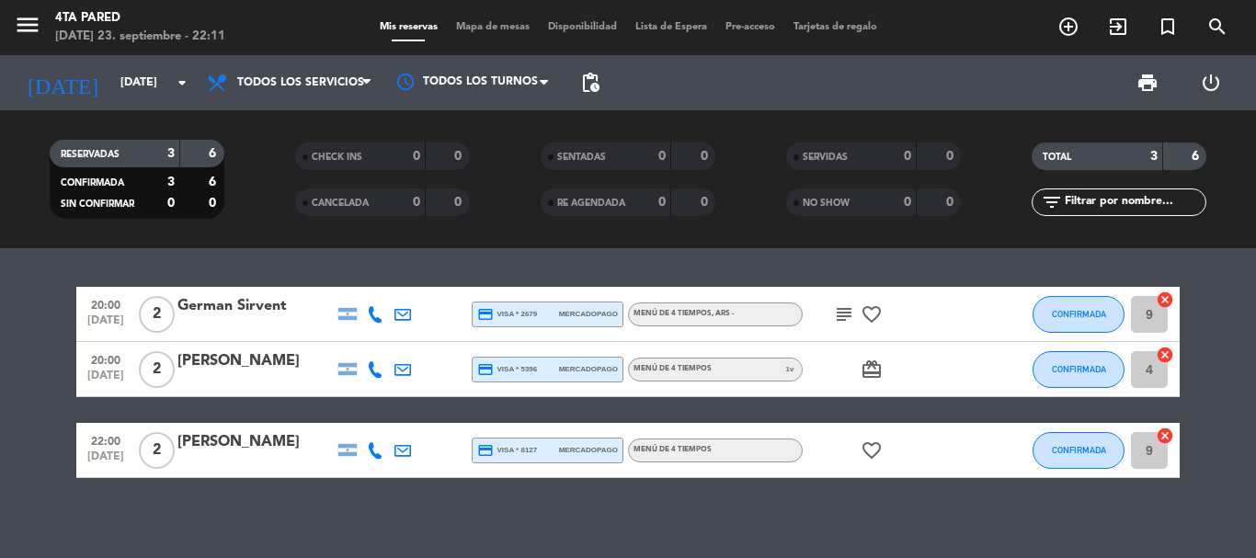
click at [856, 366] on div "card_giftcard" at bounding box center [884, 369] width 165 height 54
click at [859, 319] on span "favorite_border" at bounding box center [872, 314] width 28 height 22
click at [840, 318] on icon "subject" at bounding box center [844, 314] width 22 height 22
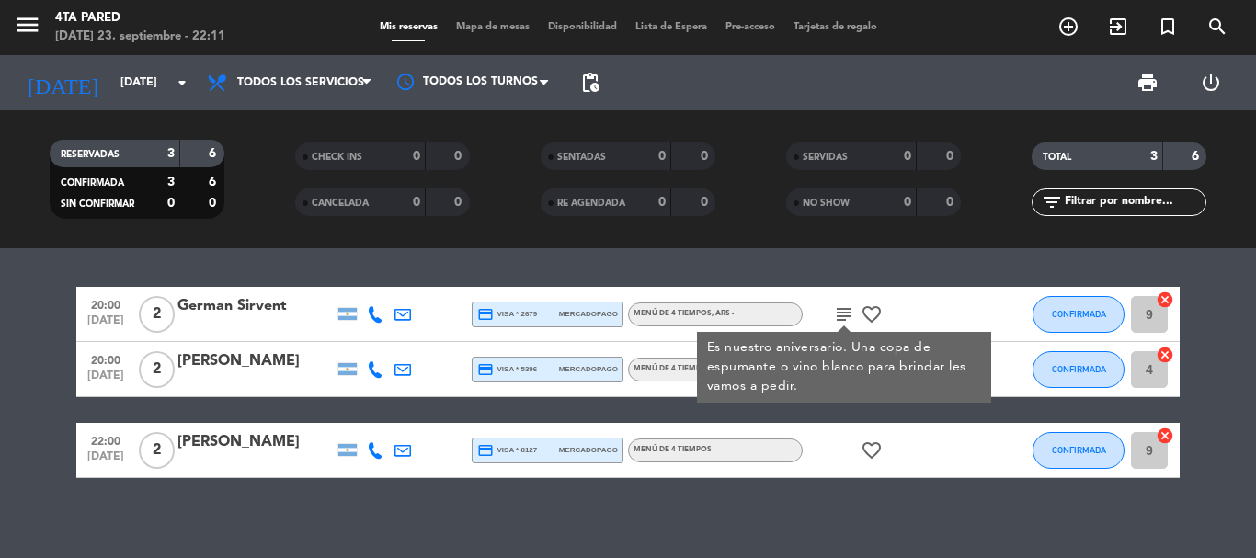
click at [797, 495] on div "20:00 [DATE] 2 [PERSON_NAME] credit_card visa * 2679 mercadopago Menú de 4 tiem…" at bounding box center [628, 403] width 1256 height 310
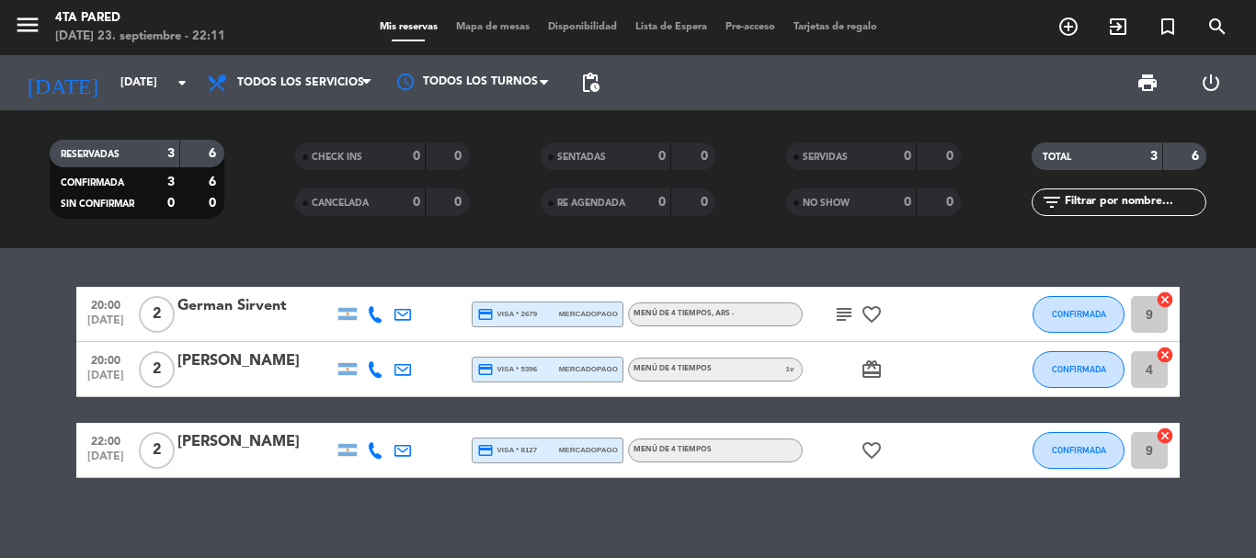
click at [129, 106] on div "[DATE] [DATE] arrow_drop_down" at bounding box center [106, 82] width 184 height 55
click at [125, 94] on input "[DATE]" at bounding box center [188, 82] width 155 height 31
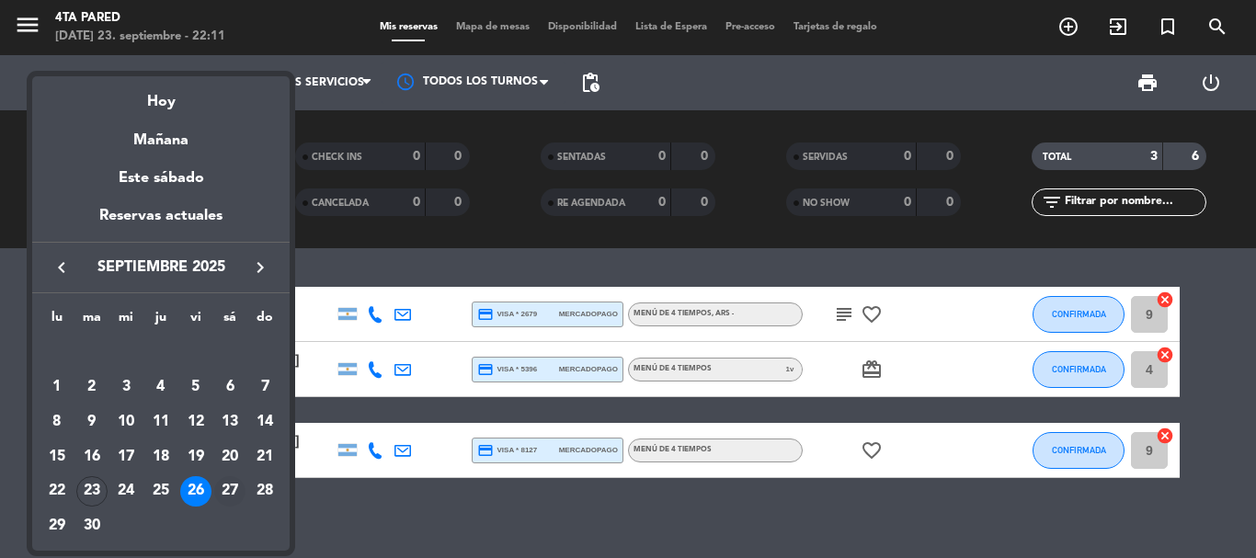
click at [234, 489] on div "27" at bounding box center [229, 491] width 31 height 31
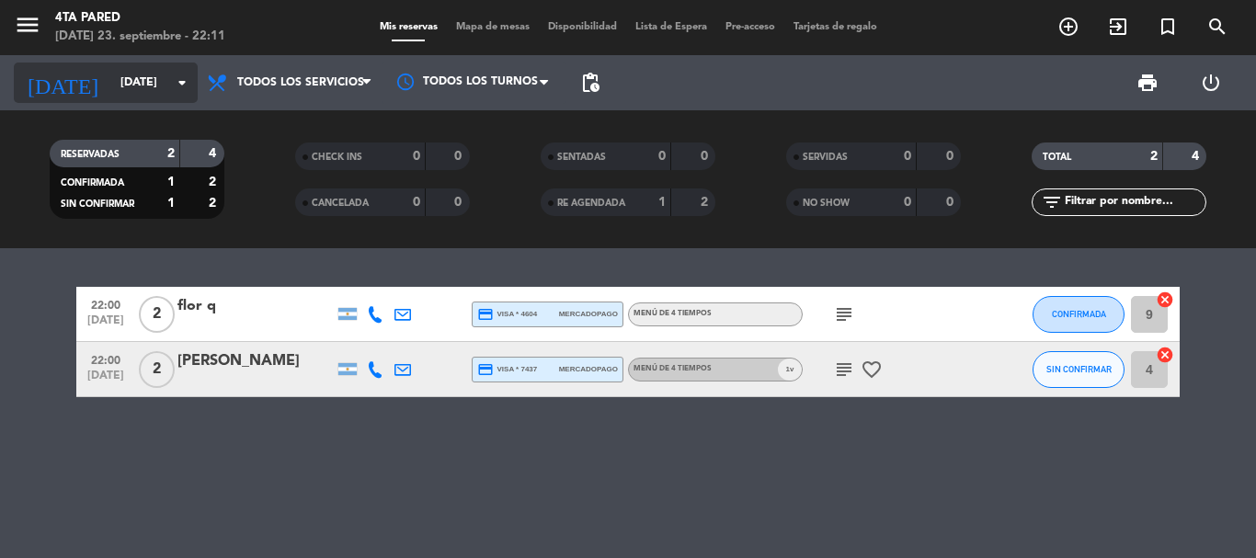
click at [159, 64] on div "[DATE] [DATE] arrow_drop_down" at bounding box center [106, 83] width 184 height 40
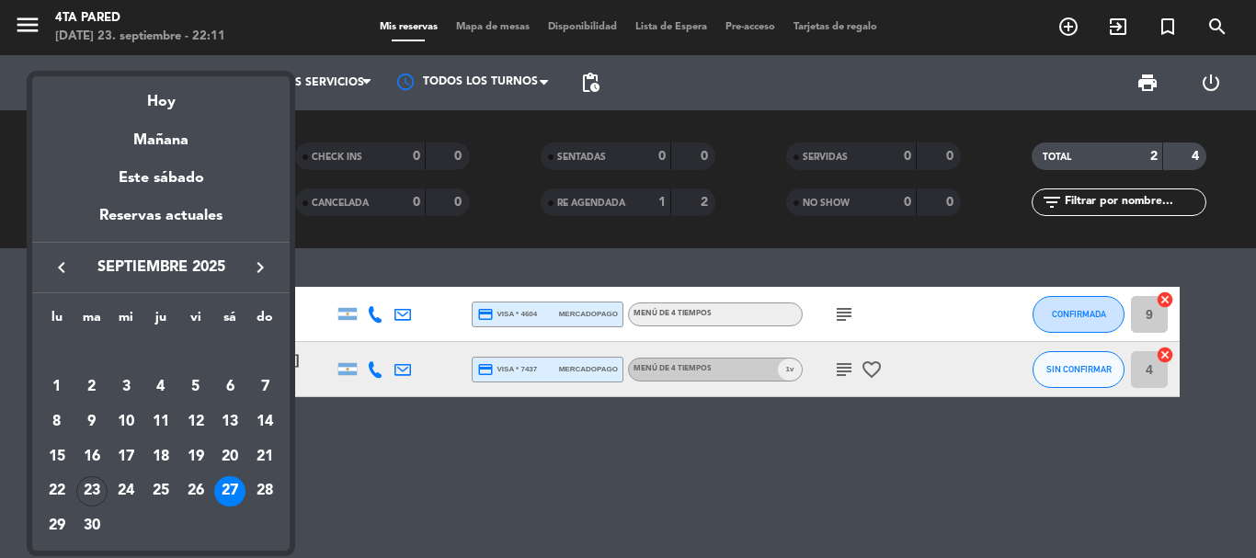
click at [184, 103] on div "Hoy" at bounding box center [160, 95] width 257 height 38
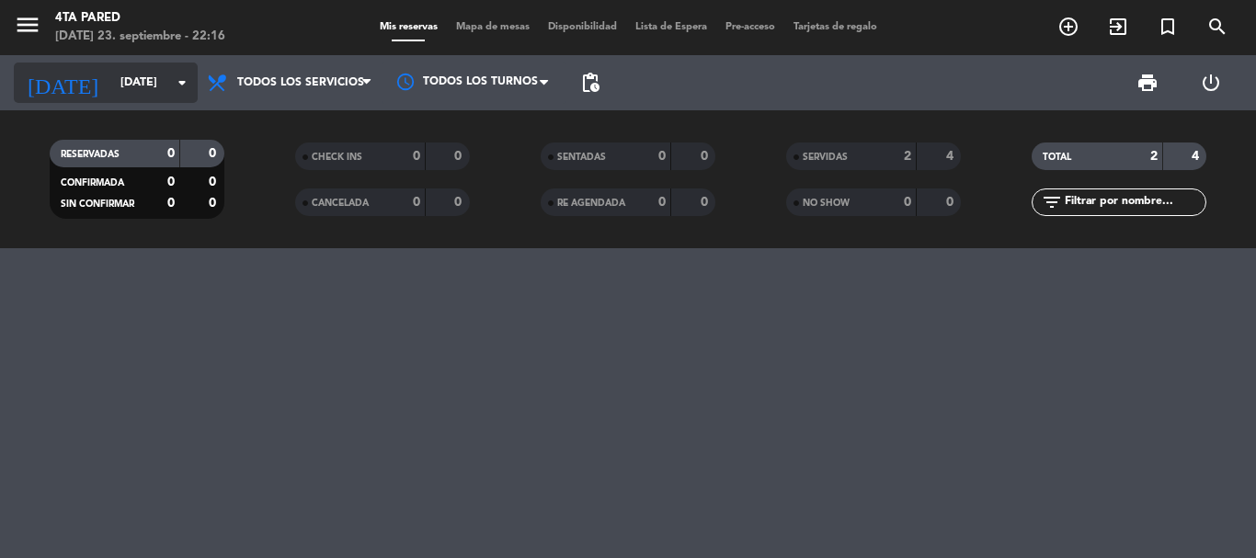
click at [119, 82] on input "[DATE]" at bounding box center [188, 82] width 155 height 31
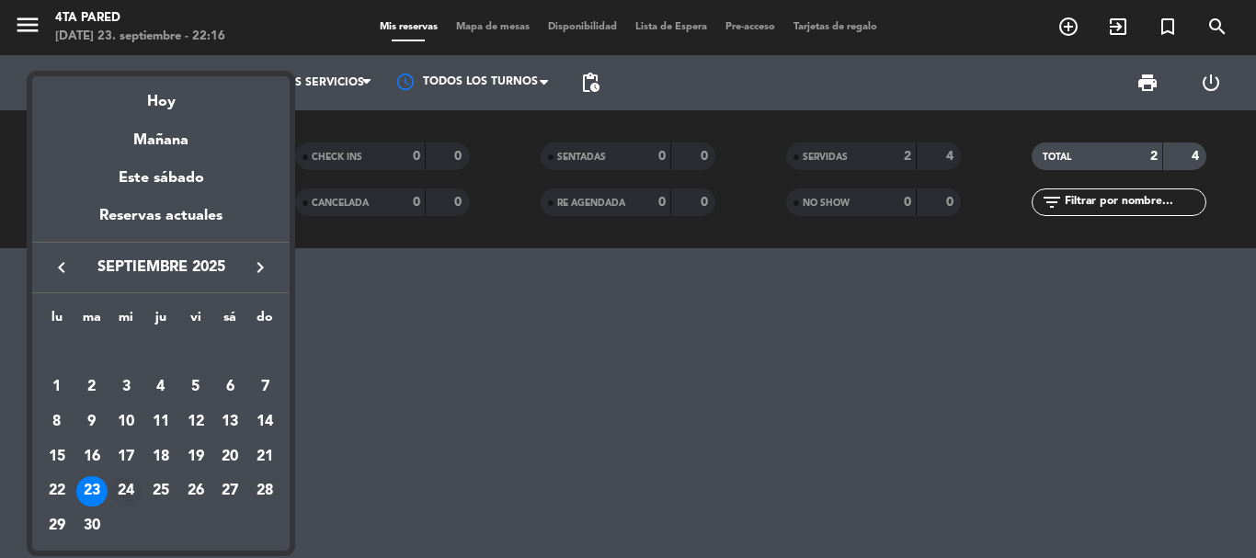
click at [131, 486] on div "24" at bounding box center [125, 491] width 31 height 31
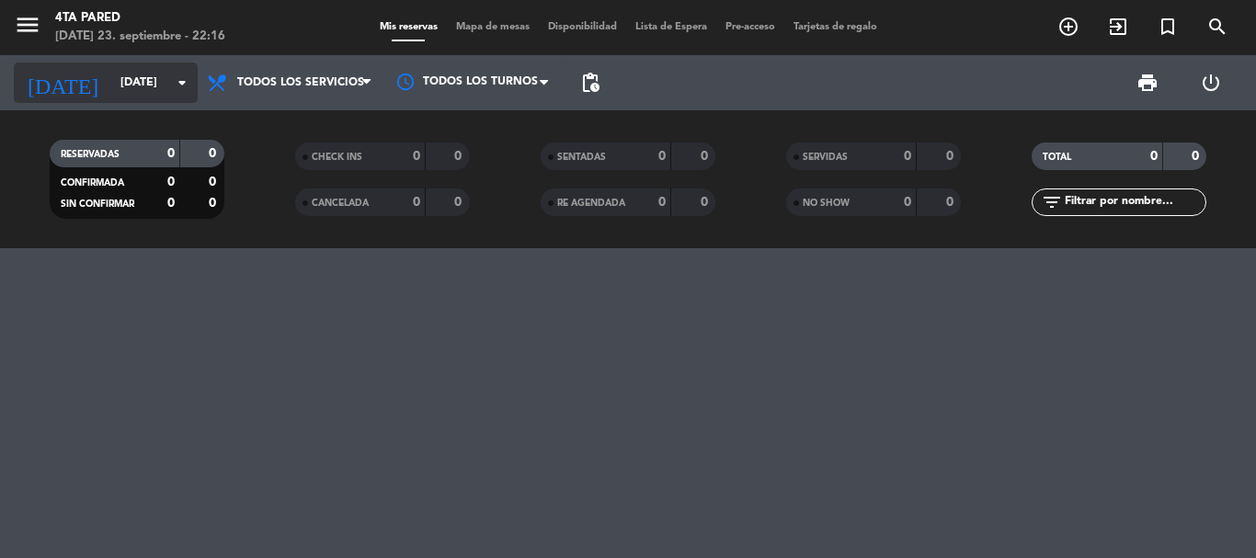
drag, startPoint x: 93, startPoint y: 85, endPoint x: 102, endPoint y: 99, distance: 16.6
click at [102, 99] on div "[DATE] [DATE] arrow_drop_down" at bounding box center [106, 83] width 184 height 40
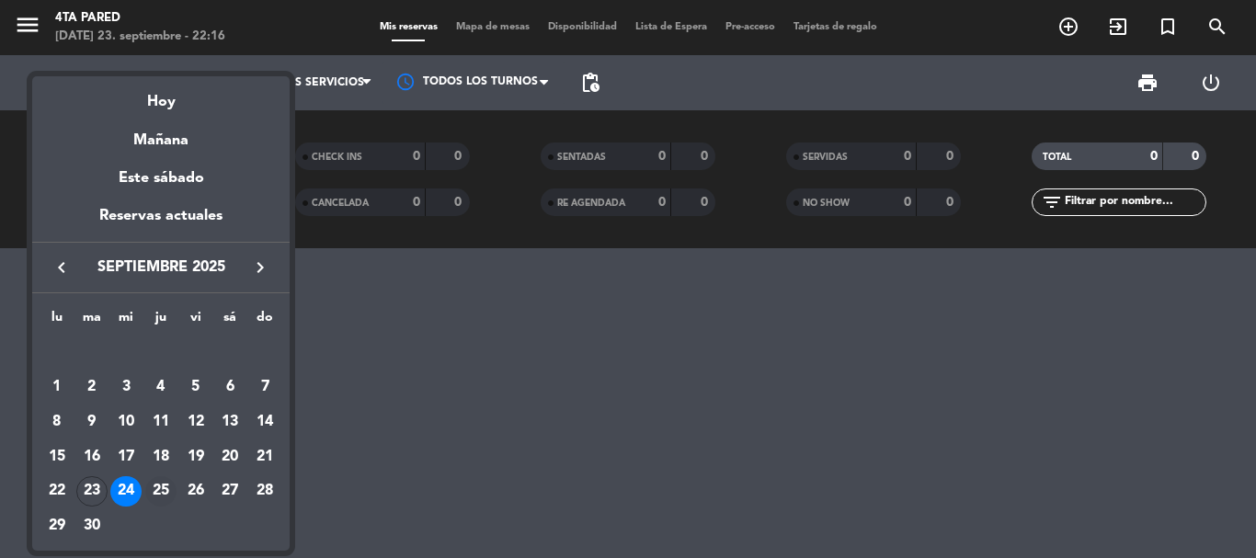
click at [164, 485] on div "25" at bounding box center [160, 491] width 31 height 31
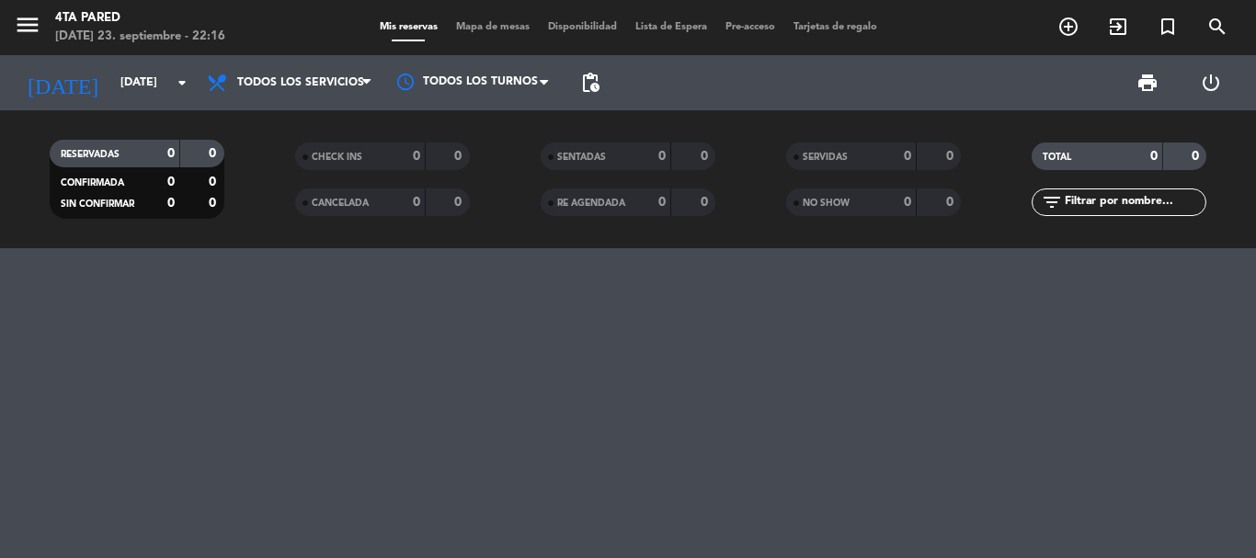
type input "[DEMOGRAPHIC_DATA][DATE]"
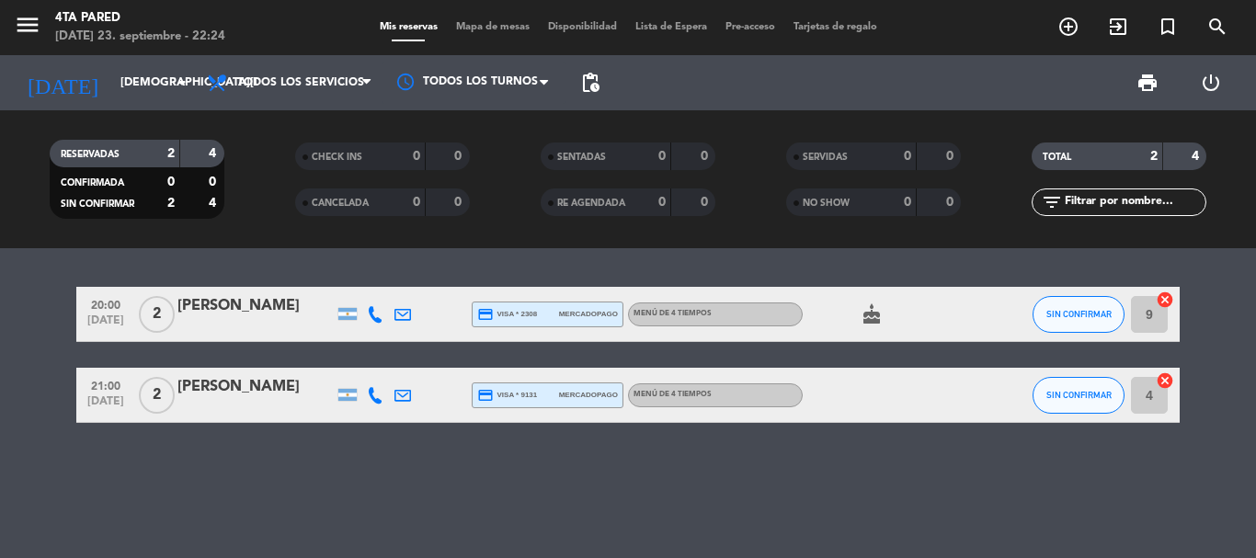
drag, startPoint x: 791, startPoint y: 448, endPoint x: 398, endPoint y: 481, distance: 394.8
click at [398, 481] on div "20:00 [DATE] 2 [PERSON_NAME] credit_card visa * 2308 mercadopago Menú de 4 tiem…" at bounding box center [628, 403] width 1256 height 310
drag, startPoint x: 0, startPoint y: 249, endPoint x: 581, endPoint y: 513, distance: 638.0
click at [581, 513] on div "20:00 [DATE] 2 [PERSON_NAME] credit_card visa * 2308 mercadopago Menú de 4 tiem…" at bounding box center [628, 403] width 1256 height 310
